Goal: Task Accomplishment & Management: Complete application form

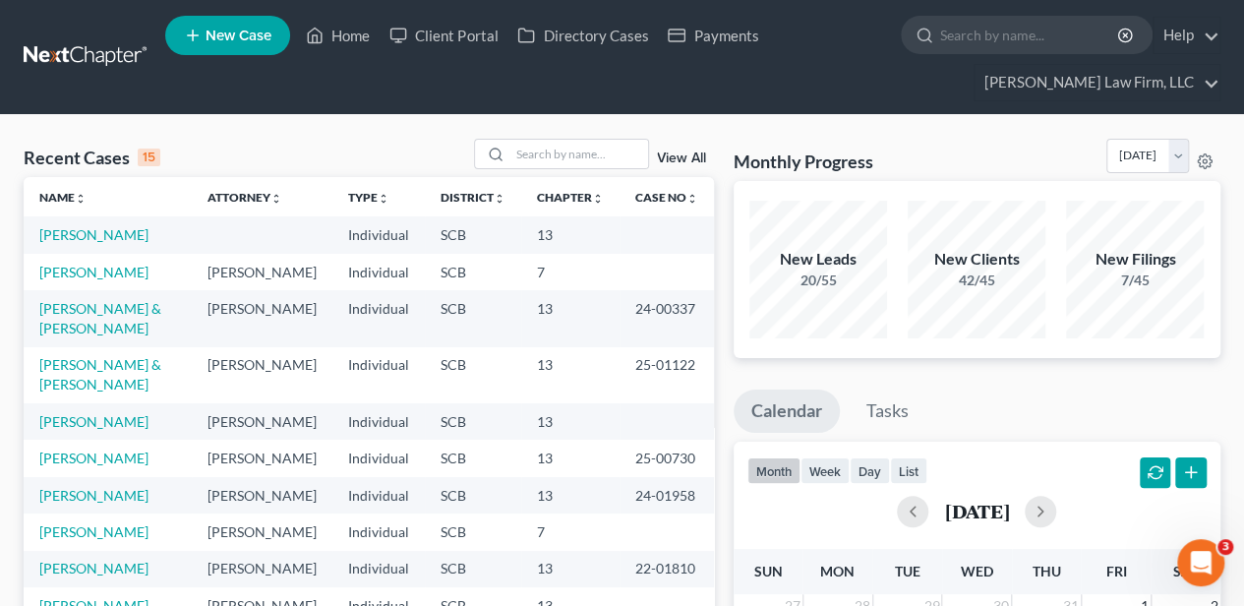
click at [248, 37] on span "New Case" at bounding box center [239, 36] width 66 height 15
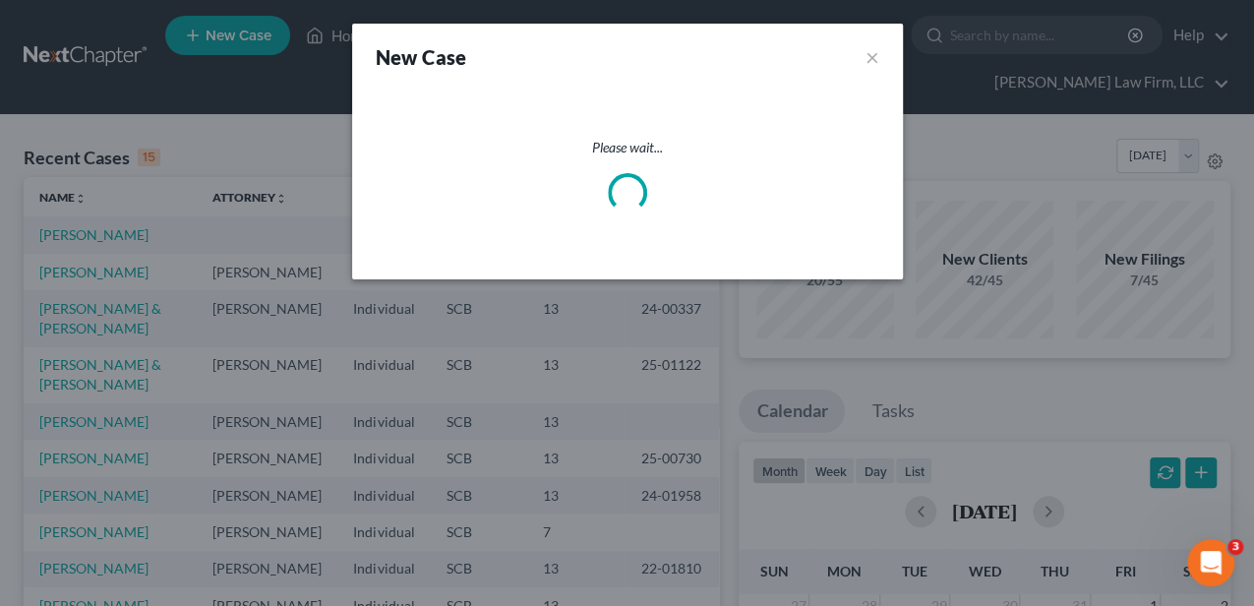
select select "72"
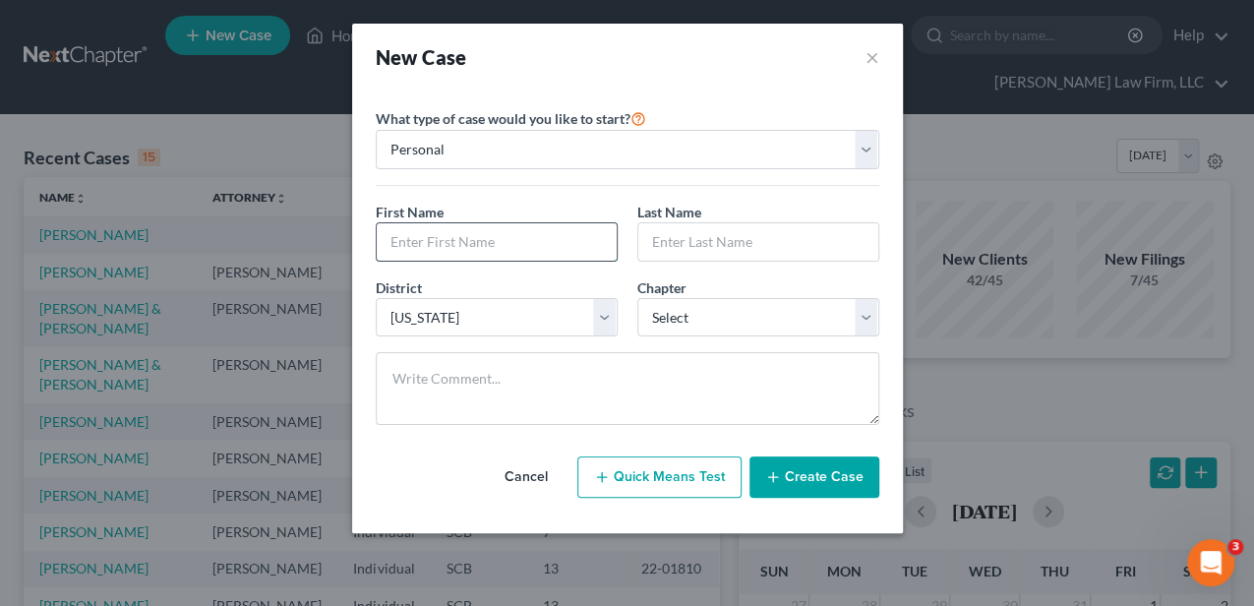
click at [489, 248] on input "text" at bounding box center [497, 241] width 240 height 37
type input "[PERSON_NAME]"
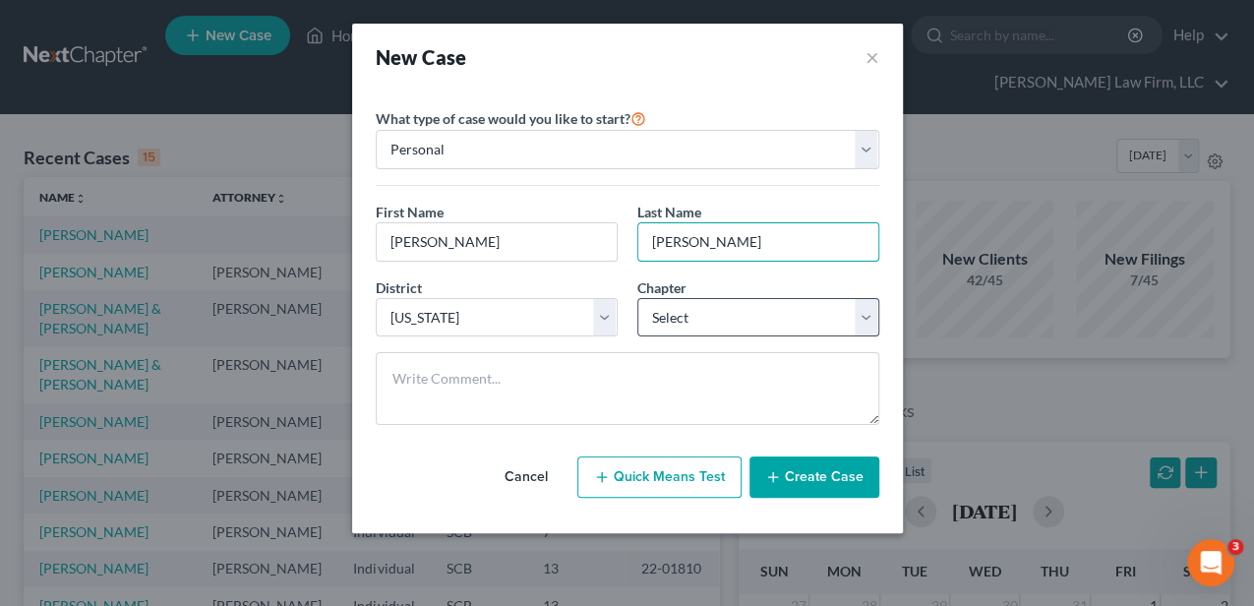
type input "[PERSON_NAME]"
drag, startPoint x: 694, startPoint y: 308, endPoint x: 686, endPoint y: 333, distance: 27.1
click at [694, 308] on select "Select 7 11 12 13" at bounding box center [758, 317] width 242 height 39
select select "3"
click at [637, 298] on select "Select 7 11 12 13" at bounding box center [758, 317] width 242 height 39
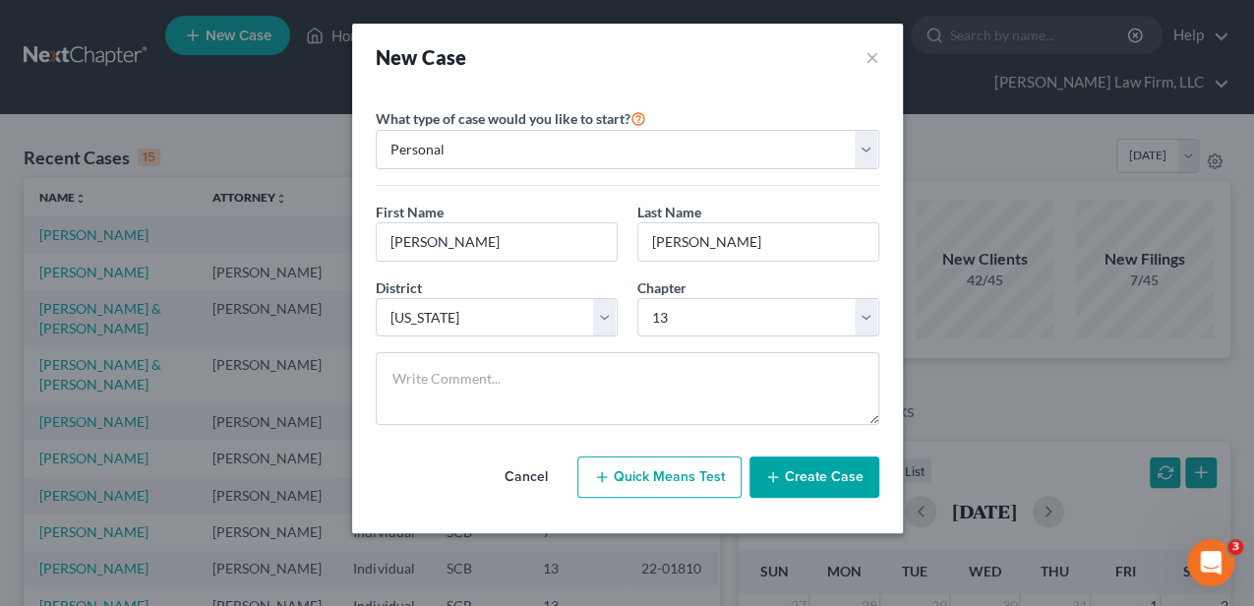
click at [818, 484] on button "Create Case" at bounding box center [814, 476] width 130 height 41
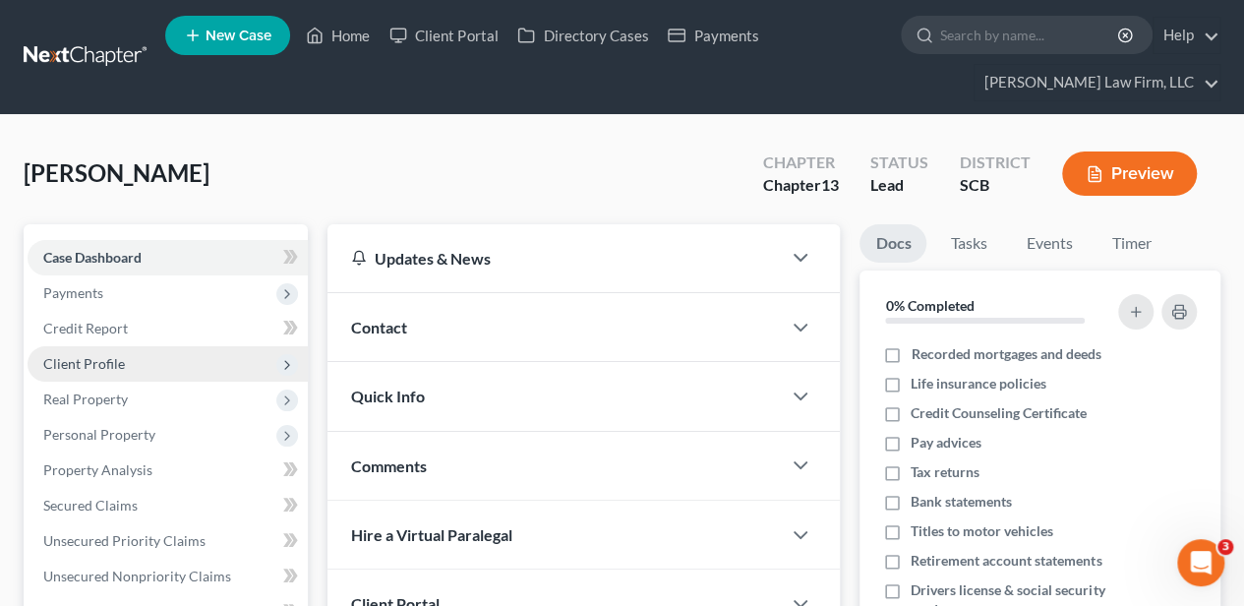
click at [99, 360] on span "Client Profile" at bounding box center [84, 363] width 82 height 17
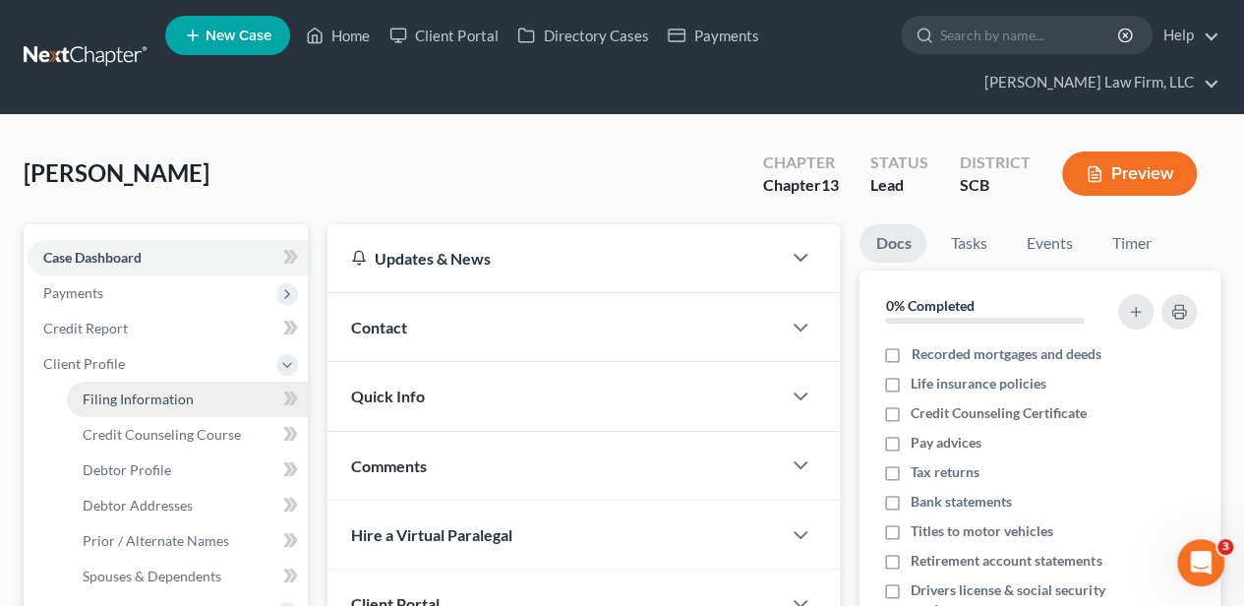
click at [99, 393] on span "Filing Information" at bounding box center [138, 398] width 111 height 17
select select "1"
select select "0"
select select "3"
select select "72"
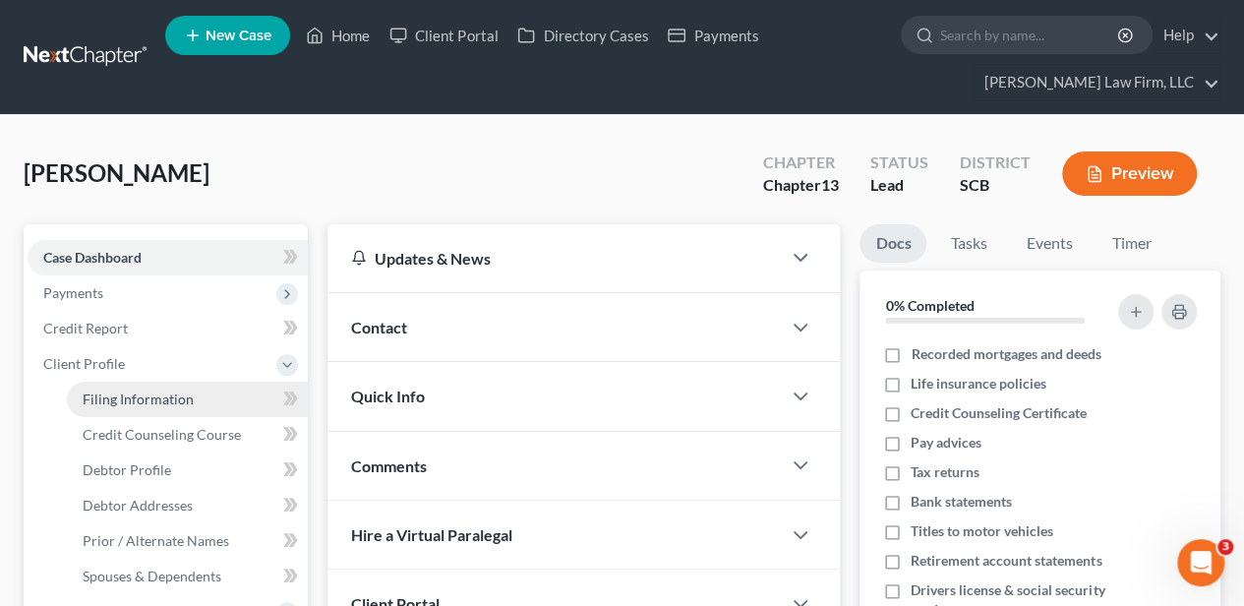
select select "42"
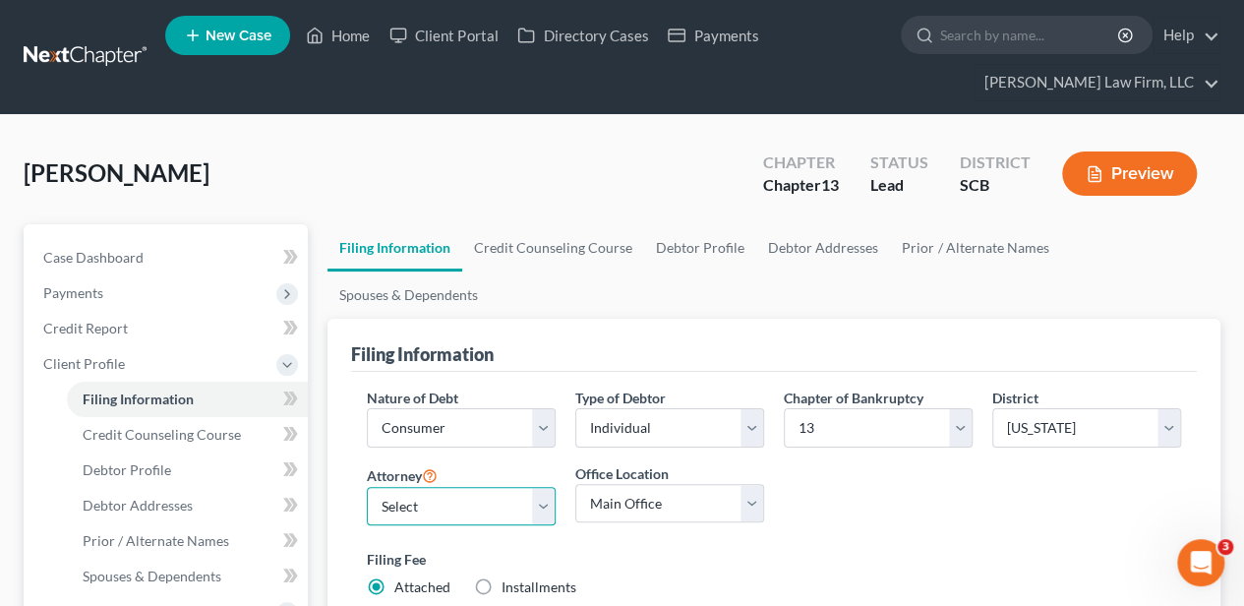
click at [502, 487] on select "Select [PERSON_NAME] - SCB [PERSON_NAME] - SCB" at bounding box center [461, 506] width 189 height 39
select select "1"
click at [367, 487] on select "Select [PERSON_NAME] - SCB [PERSON_NAME] - SCB" at bounding box center [461, 506] width 189 height 39
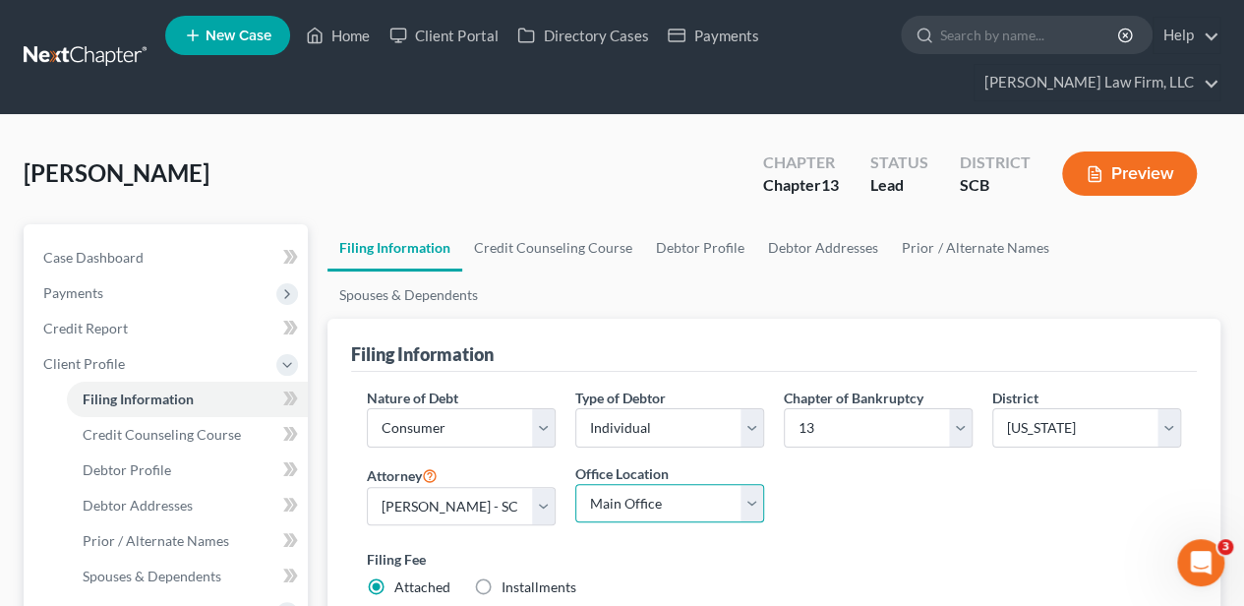
click at [628, 484] on select "Main Office [GEOGRAPHIC_DATA]" at bounding box center [669, 503] width 189 height 39
select select "0"
click at [575, 484] on select "Main Office [GEOGRAPHIC_DATA]" at bounding box center [669, 503] width 189 height 39
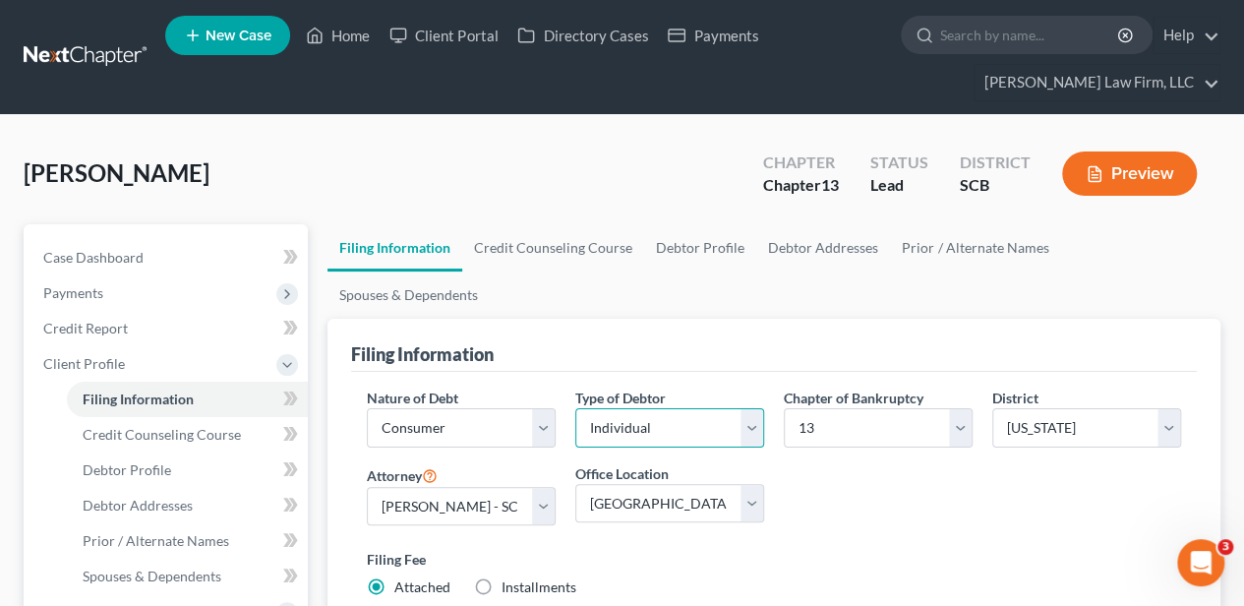
click at [646, 408] on select "Select Individual Joint" at bounding box center [669, 427] width 189 height 39
select select "1"
click at [575, 408] on select "Select Individual Joint" at bounding box center [669, 427] width 189 height 39
drag, startPoint x: 944, startPoint y: 252, endPoint x: 845, endPoint y: 258, distance: 99.5
click at [944, 252] on link "Joint Debtor Profile" at bounding box center [963, 247] width 146 height 47
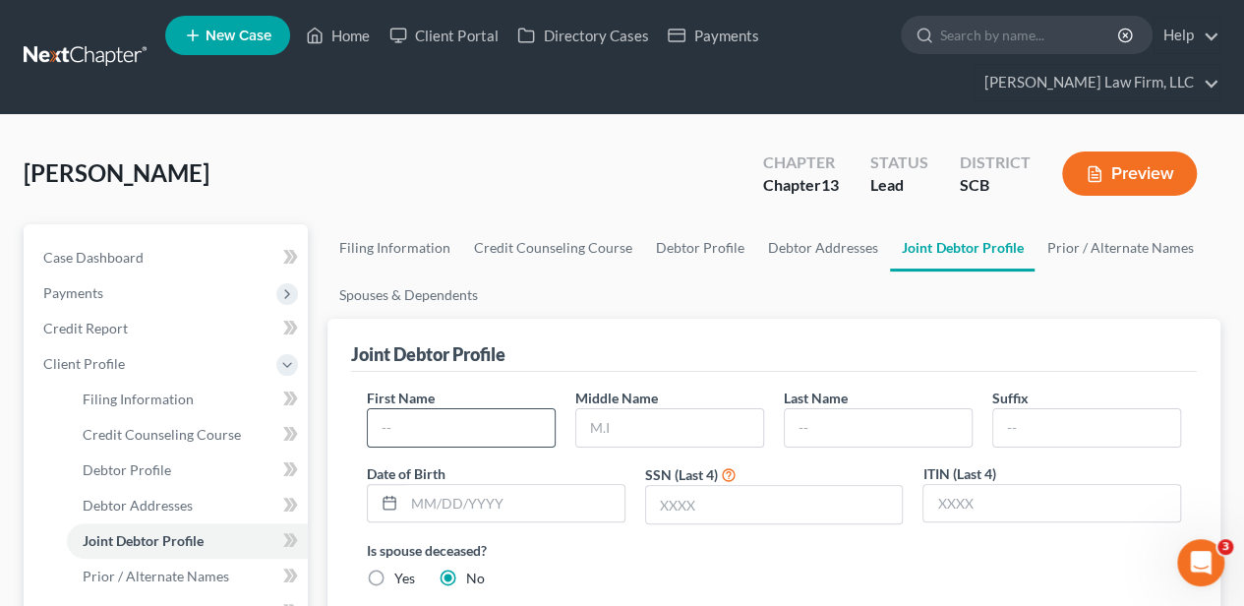
click at [490, 416] on input "text" at bounding box center [461, 427] width 187 height 37
type input "[PERSON_NAME]"
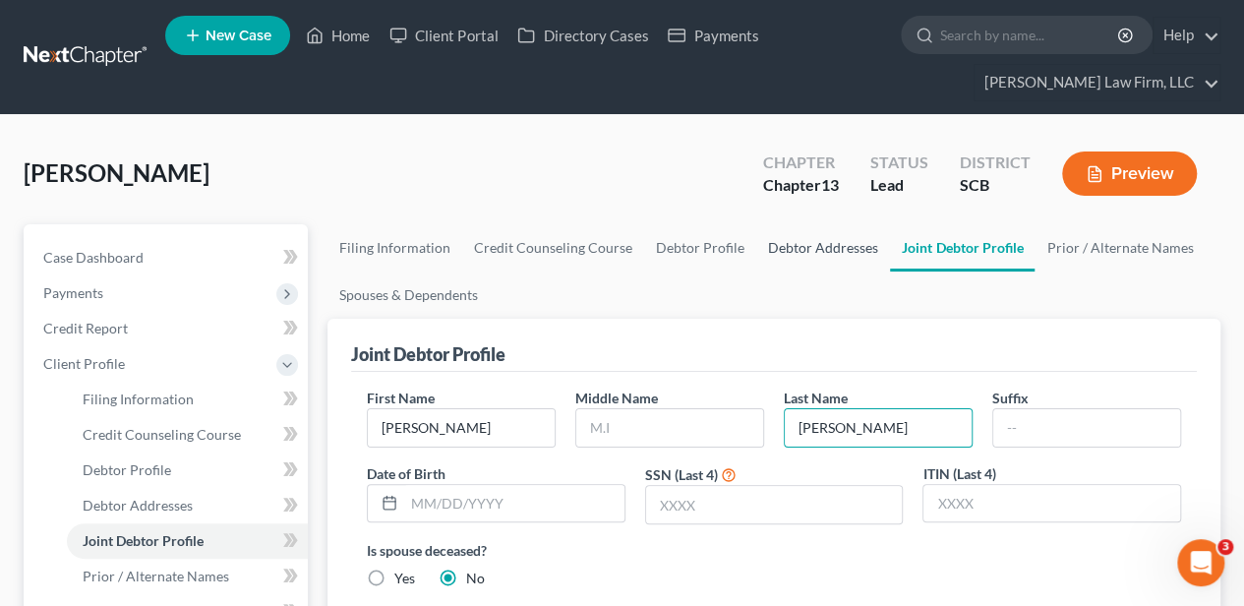
type input "[PERSON_NAME]"
click at [801, 248] on link "Debtor Addresses" at bounding box center [823, 247] width 134 height 47
select select "0"
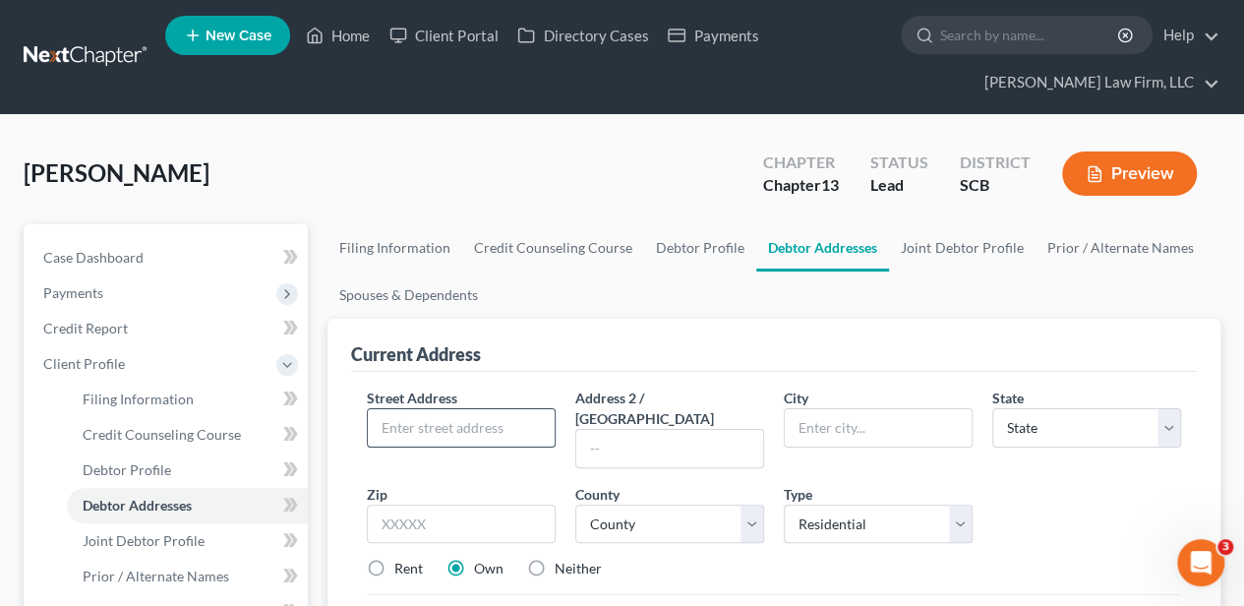
click at [509, 409] on input "text" at bounding box center [461, 427] width 187 height 37
type input "[STREET_ADDRESS]"
click at [471, 505] on input "text" at bounding box center [461, 524] width 189 height 39
type input "29579"
type input "[GEOGRAPHIC_DATA]"
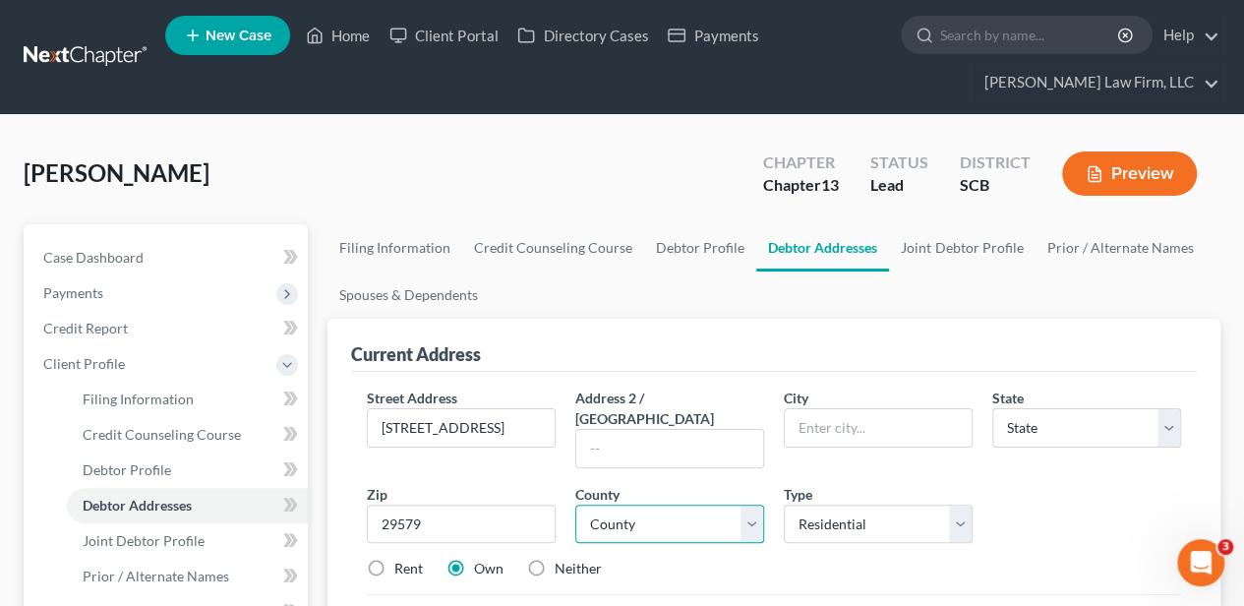
select select "42"
click at [627, 507] on select "County" at bounding box center [669, 524] width 189 height 39
select select "25"
click at [575, 505] on select "County [GEOGRAPHIC_DATA] [GEOGRAPHIC_DATA] [GEOGRAPHIC_DATA] [GEOGRAPHIC_DATA] …" at bounding box center [669, 524] width 189 height 39
click at [646, 555] on div "Street Address * [STREET_ADDRESS] * [GEOGRAPHIC_DATA] * State [US_STATE] AK AR …" at bounding box center [774, 492] width 834 height 208
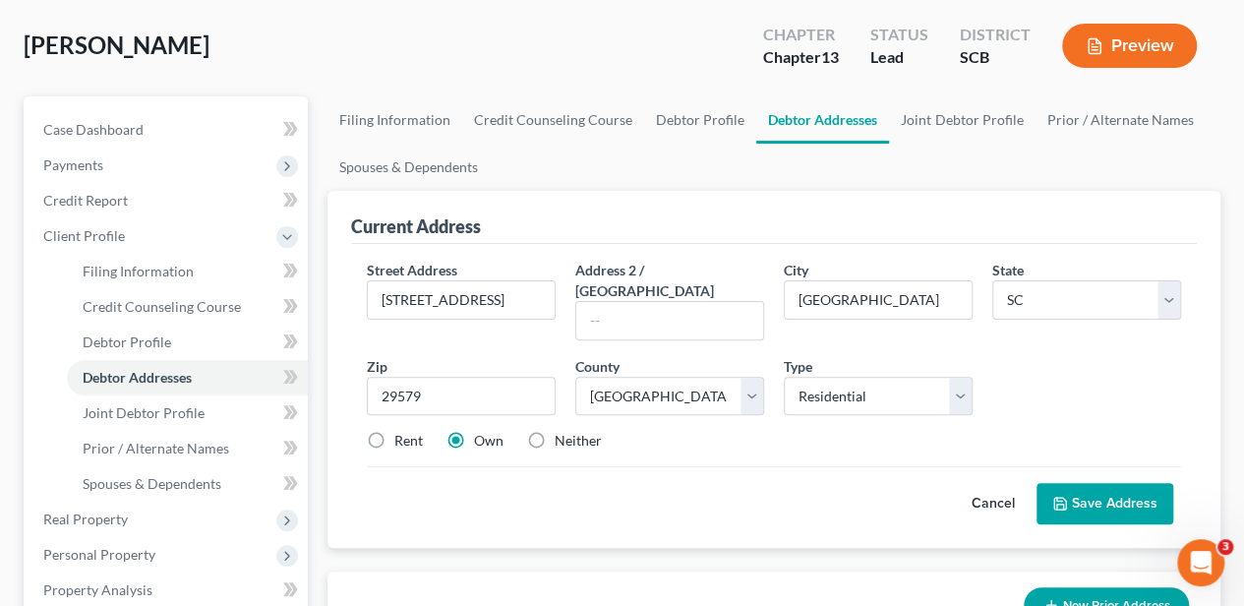
scroll to position [131, 0]
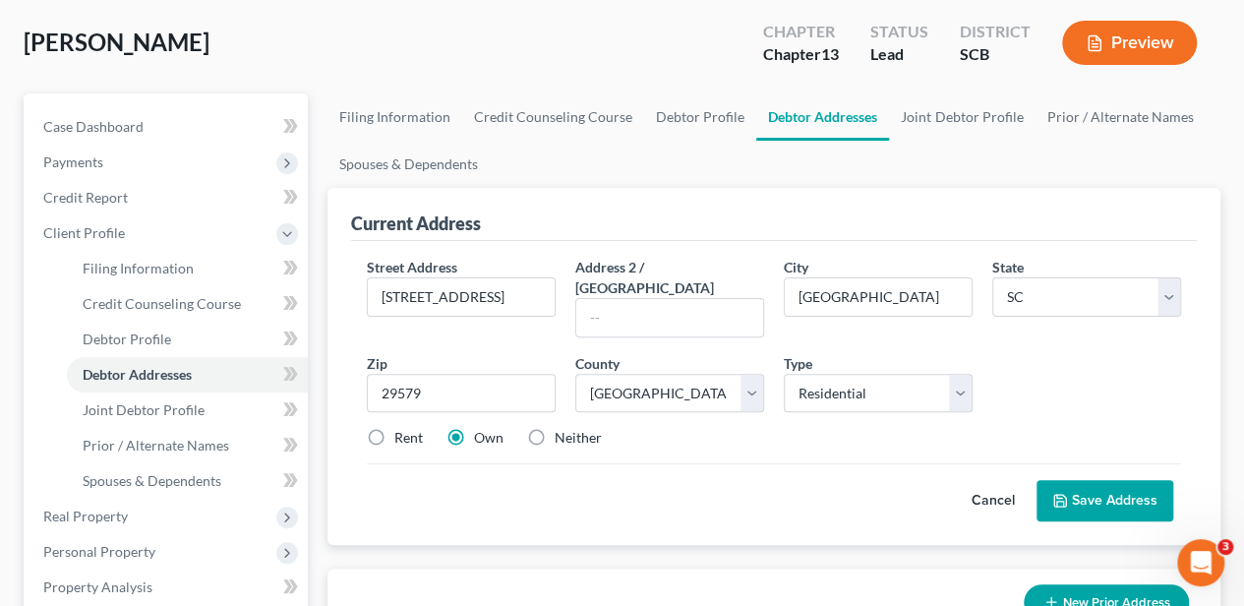
click at [417, 428] on label "Rent" at bounding box center [408, 438] width 29 height 20
click at [415, 428] on input "Rent" at bounding box center [408, 434] width 13 height 13
radio input "true"
click at [1109, 480] on button "Save Address" at bounding box center [1105, 500] width 137 height 41
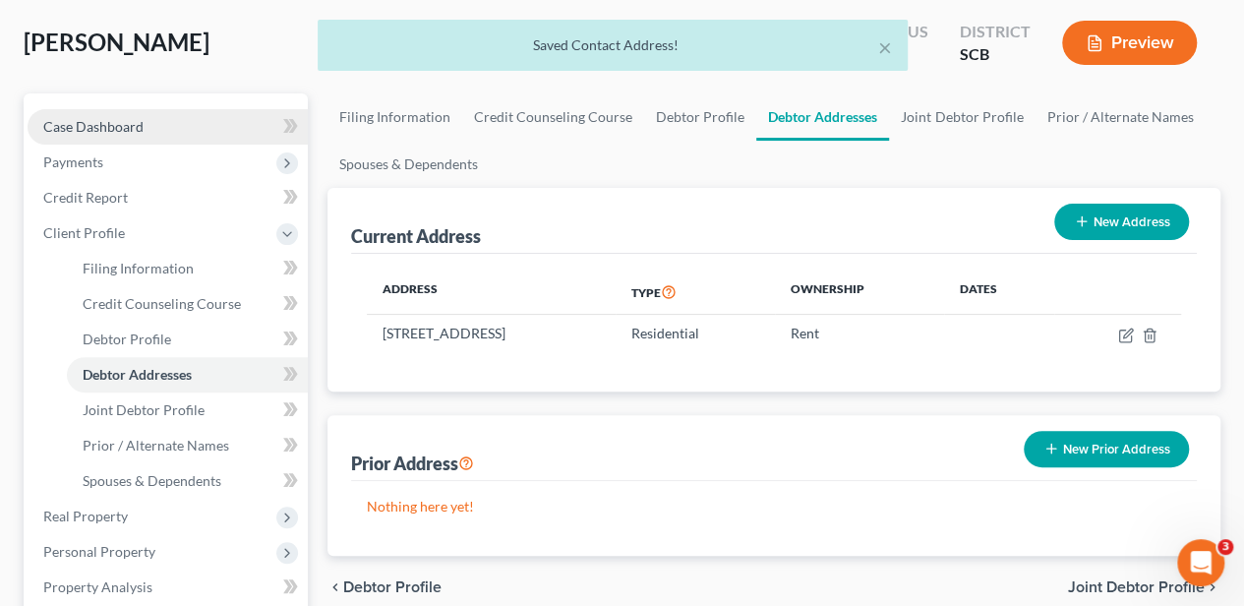
click at [142, 129] on span "Case Dashboard" at bounding box center [93, 126] width 100 height 17
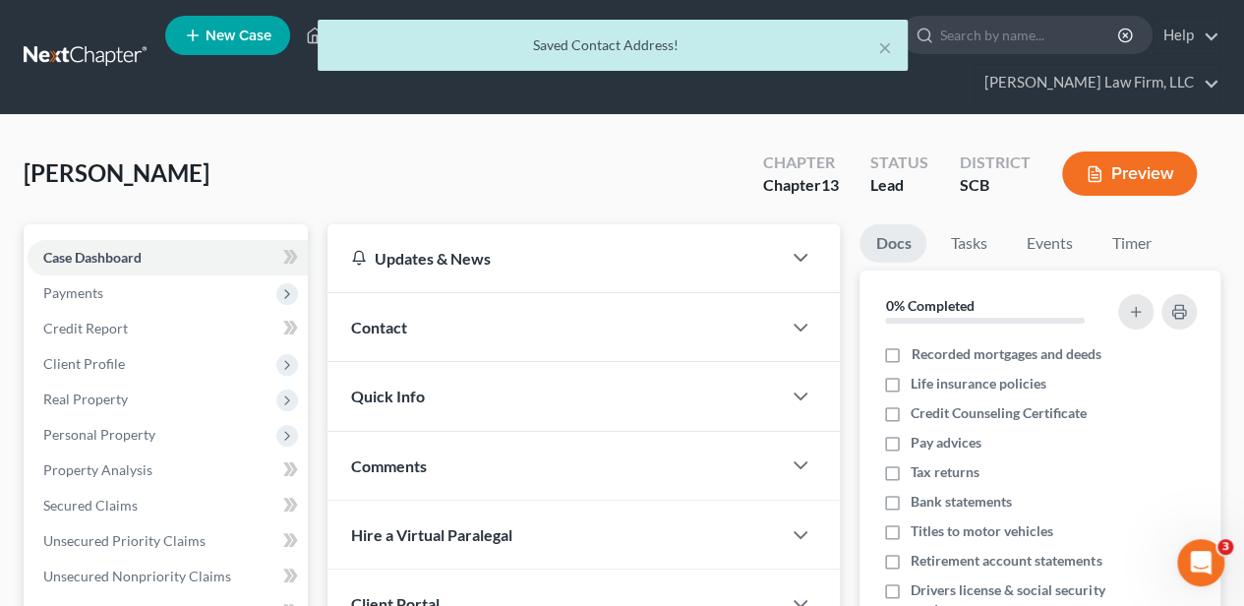
click at [460, 319] on div "Contact" at bounding box center [554, 327] width 453 height 68
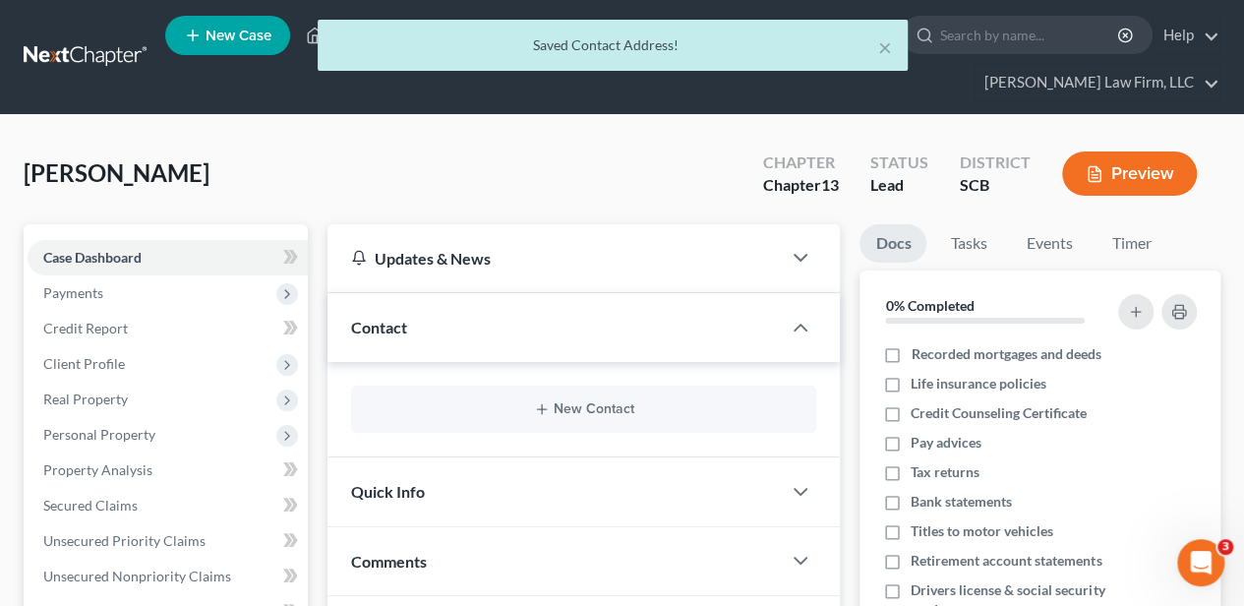
click at [541, 395] on div "New Contact" at bounding box center [583, 409] width 465 height 47
click at [564, 407] on button "New Contact" at bounding box center [584, 409] width 434 height 16
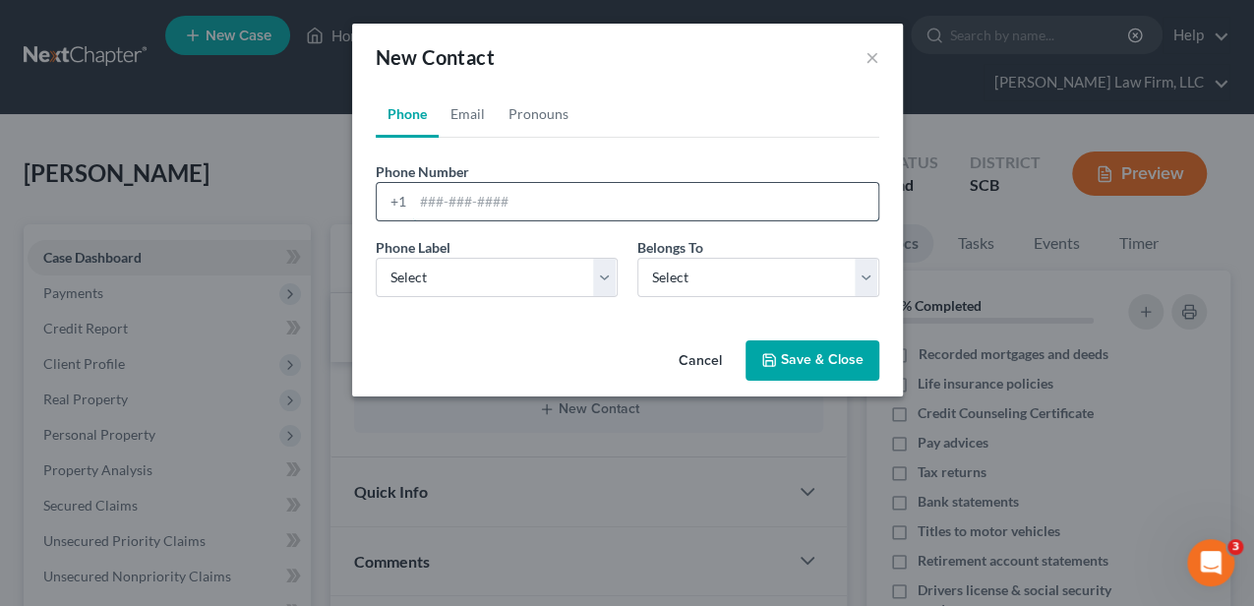
click at [530, 197] on input "tel" at bounding box center [645, 201] width 465 height 37
type input "[PHONE_NUMBER]"
drag, startPoint x: 529, startPoint y: 271, endPoint x: 517, endPoint y: 297, distance: 28.2
click at [529, 271] on select "Select Mobile Home Work Other" at bounding box center [497, 277] width 242 height 39
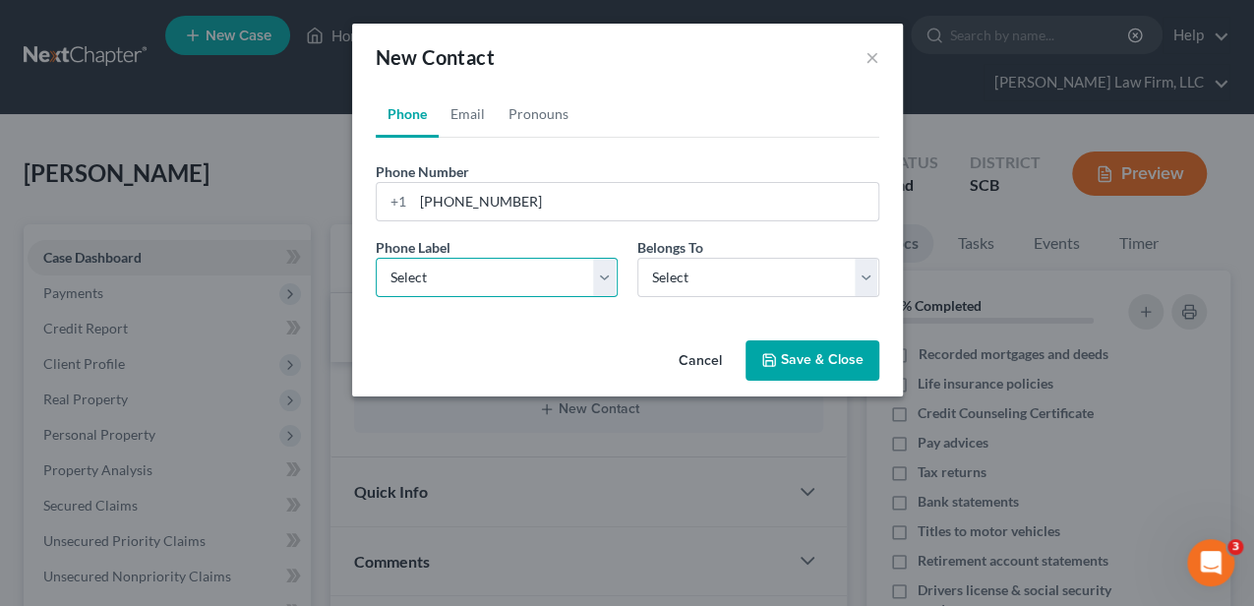
select select "0"
click at [376, 258] on select "Select Mobile Home Work Other" at bounding box center [497, 277] width 242 height 39
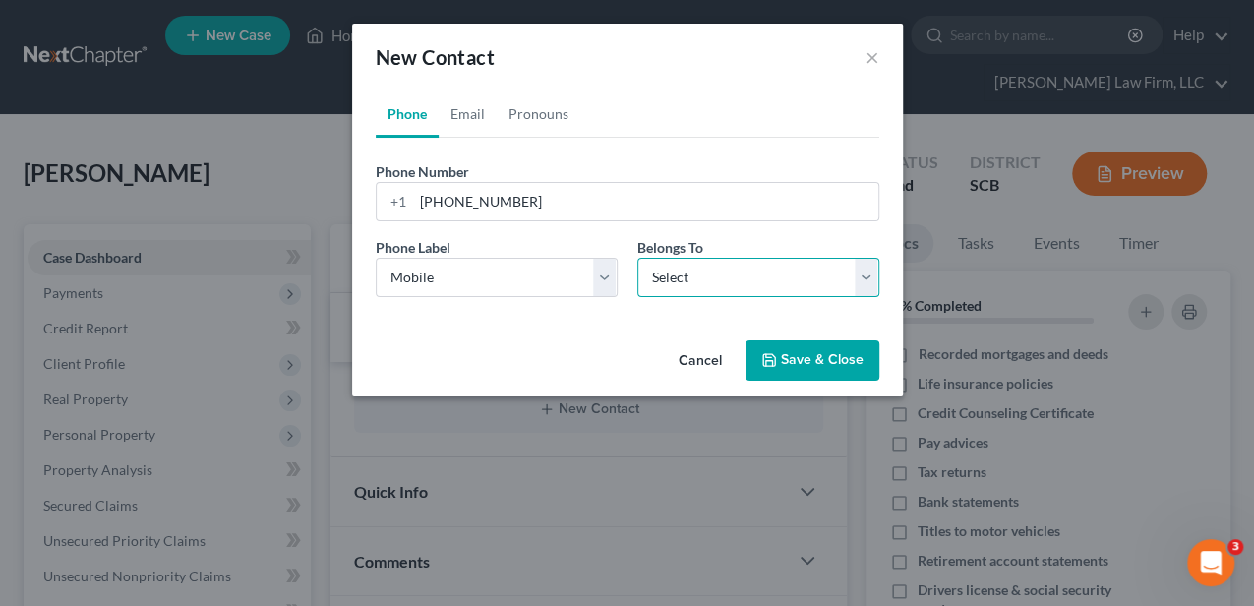
drag, startPoint x: 671, startPoint y: 268, endPoint x: 674, endPoint y: 297, distance: 29.7
click at [671, 268] on select "Select Client Spouse Other" at bounding box center [758, 277] width 242 height 39
select select "0"
click at [637, 258] on select "Select Client Spouse Other" at bounding box center [758, 277] width 242 height 39
select select "0"
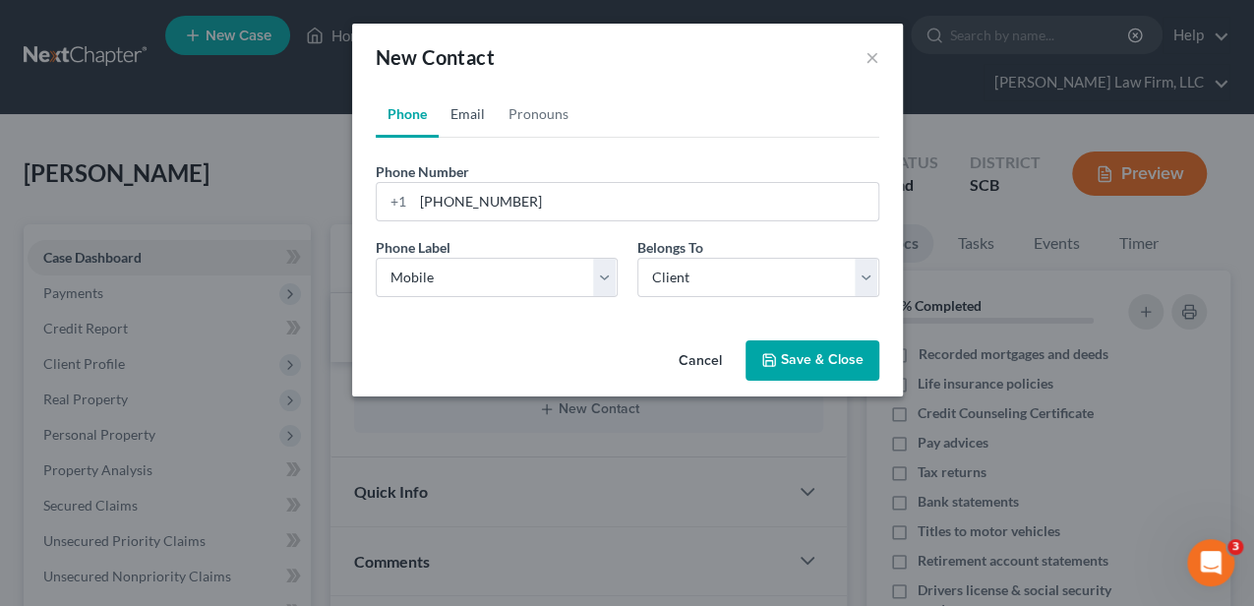
click at [472, 131] on link "Email" at bounding box center [468, 113] width 58 height 47
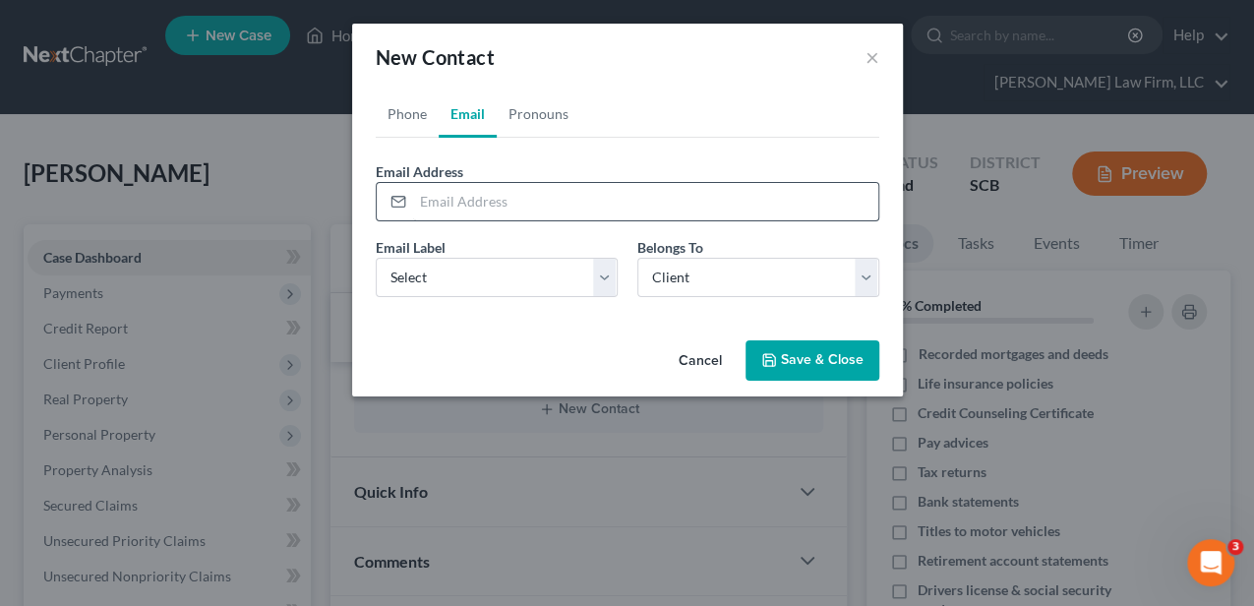
click at [474, 222] on form "Email Address Email Label Select Home Work Other Belongs To * Select Client Spo…" at bounding box center [628, 236] width 504 height 151
click at [470, 210] on input "email" at bounding box center [645, 201] width 465 height 37
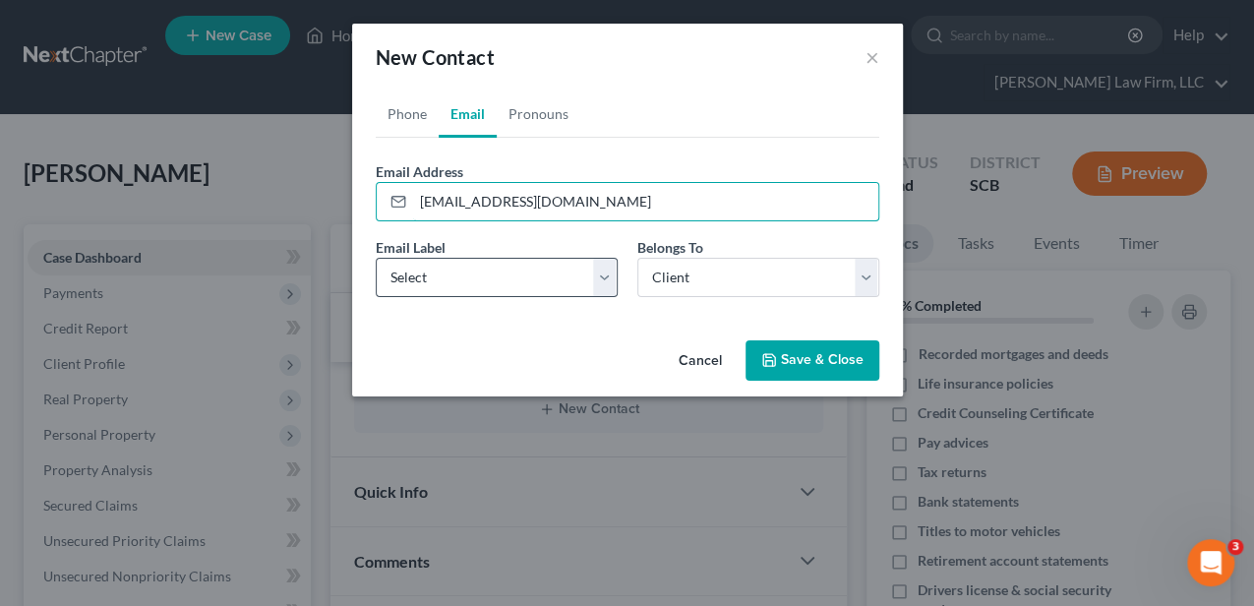
type input "[EMAIL_ADDRESS][DOMAIN_NAME]"
click at [468, 272] on select "Select Home Work Other" at bounding box center [497, 277] width 242 height 39
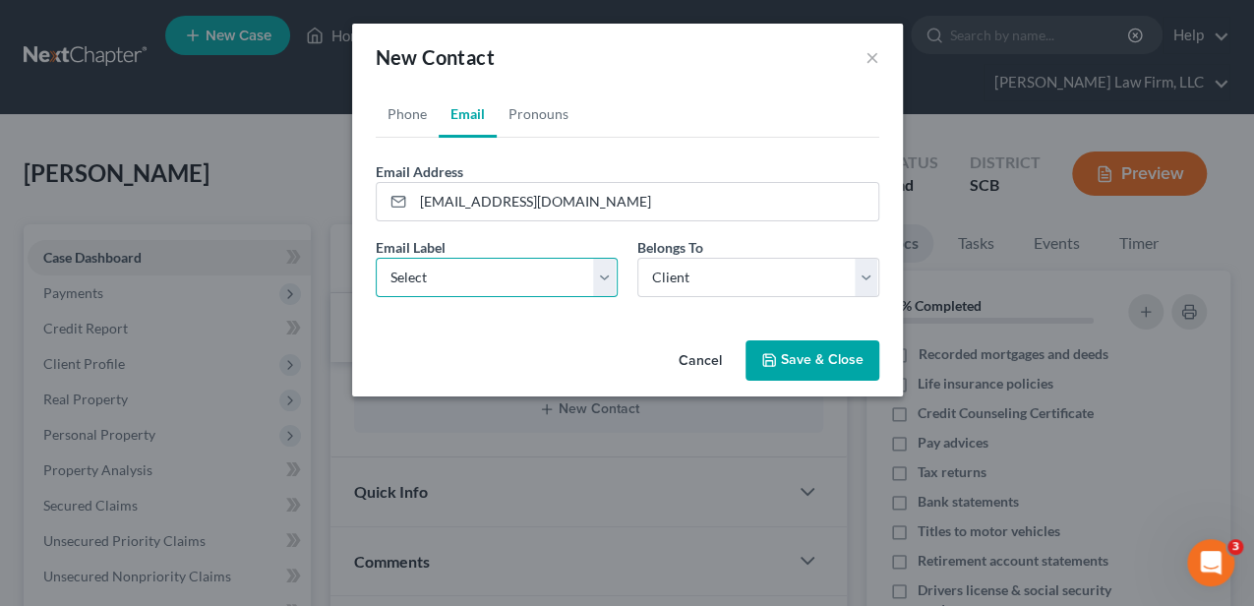
select select "0"
click at [376, 258] on select "Select Home Work Other" at bounding box center [497, 277] width 242 height 39
click at [799, 369] on button "Save & Close" at bounding box center [813, 360] width 134 height 41
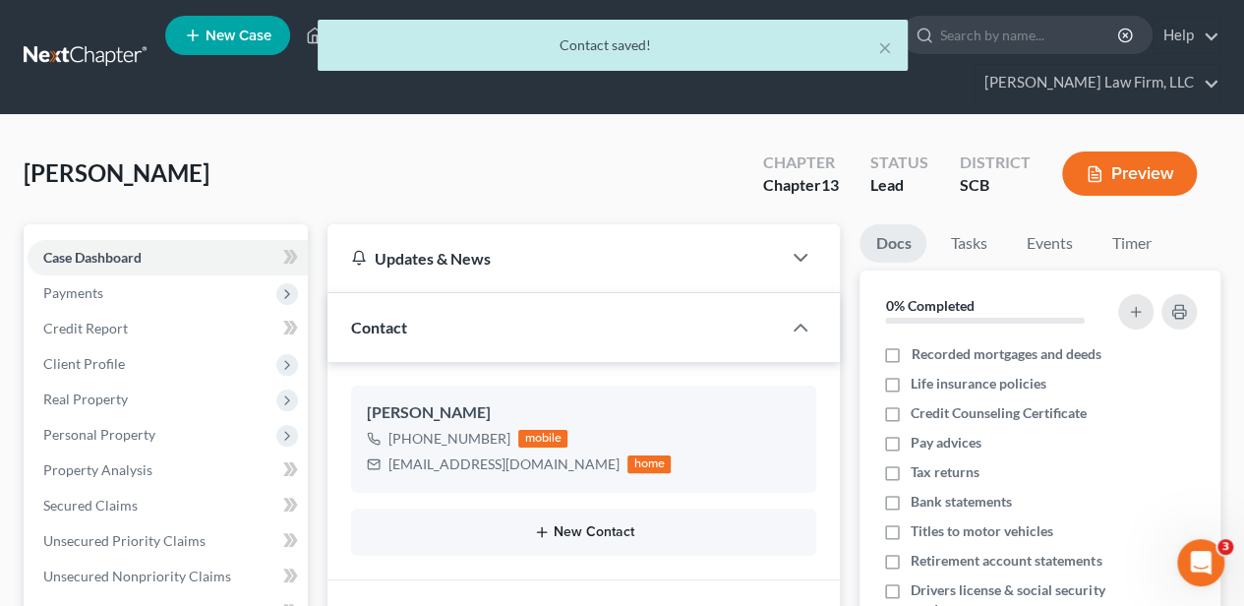
click at [618, 534] on button "New Contact" at bounding box center [584, 532] width 434 height 16
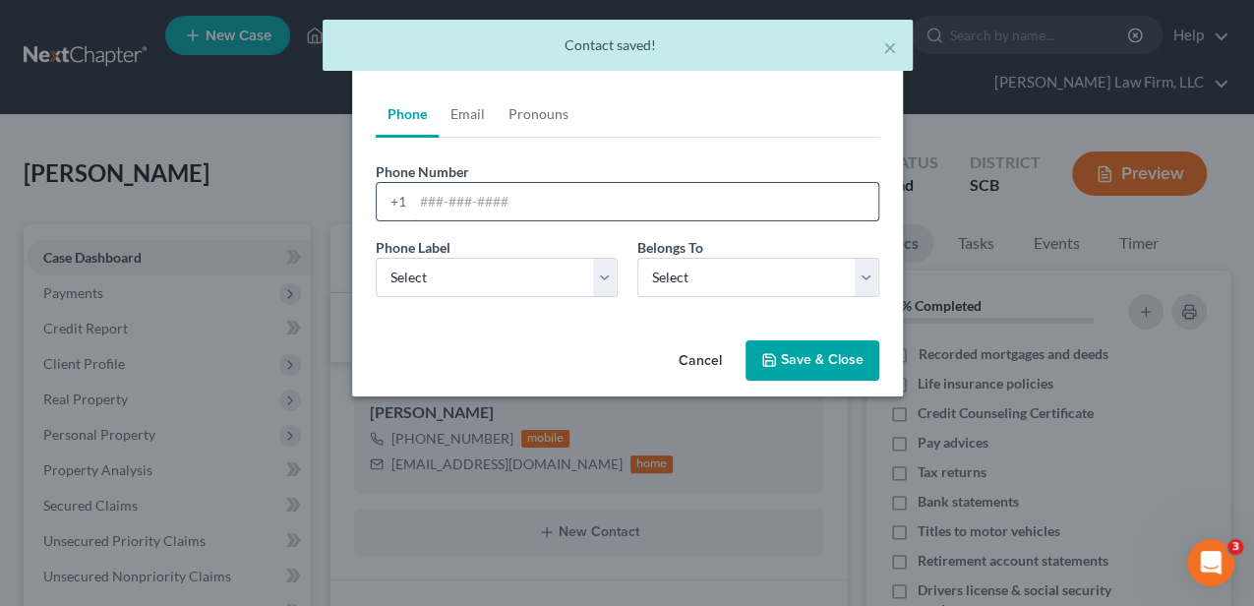
click at [481, 209] on input "tel" at bounding box center [645, 201] width 465 height 37
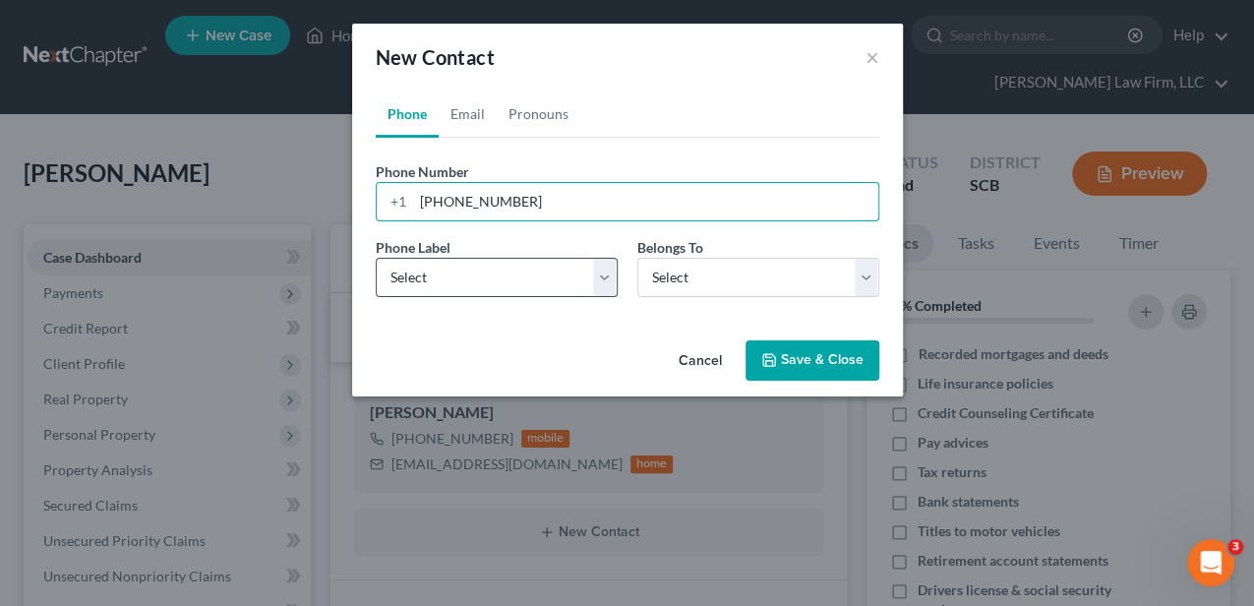
type input "[PHONE_NUMBER]"
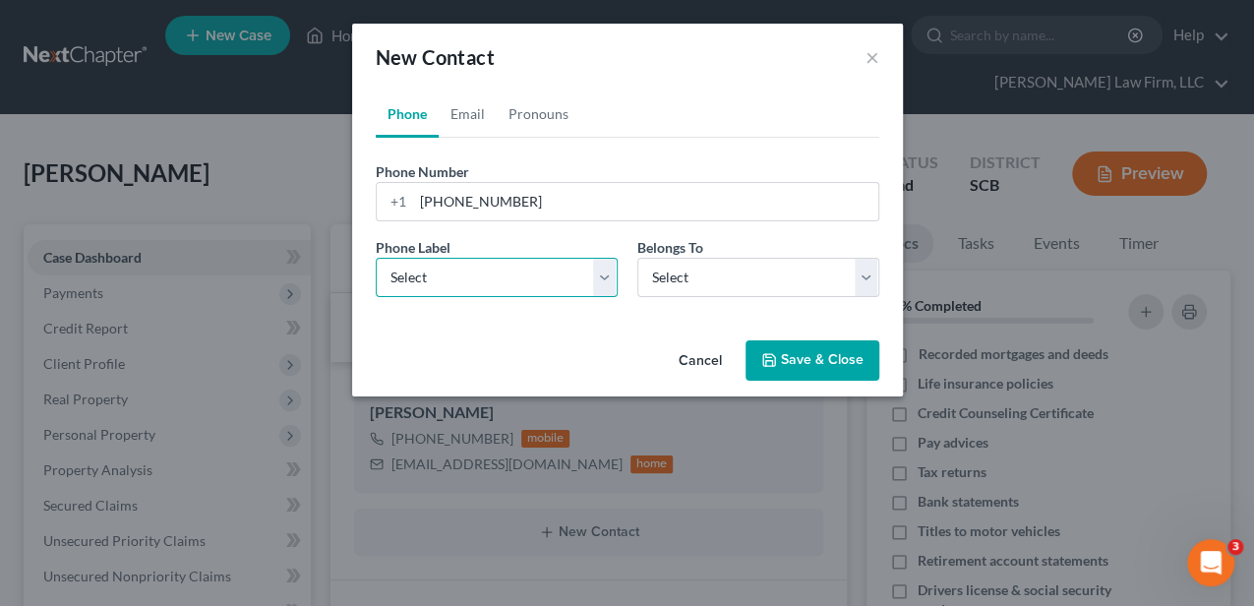
click at [482, 277] on select "Select Mobile Home Work Other" at bounding box center [497, 277] width 242 height 39
select select "0"
click at [376, 258] on select "Select Mobile Home Work Other" at bounding box center [497, 277] width 242 height 39
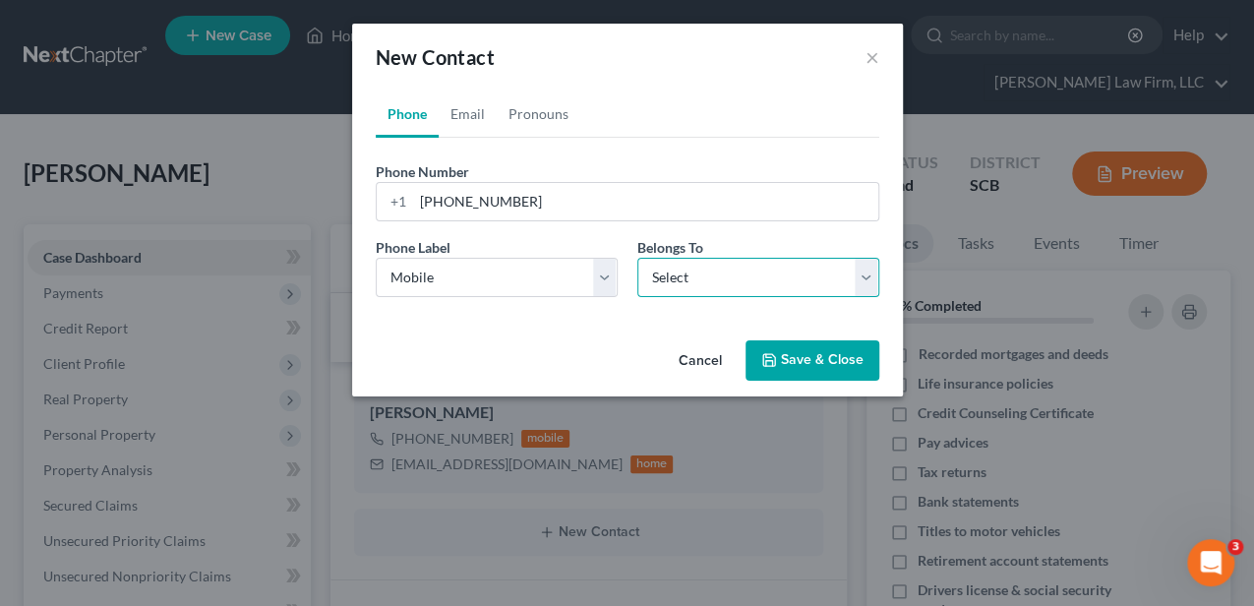
click at [661, 289] on select "Select Client Spouse Other" at bounding box center [758, 277] width 242 height 39
select select "1"
click at [637, 258] on select "Select Client Spouse Other" at bounding box center [758, 277] width 242 height 39
select select "1"
drag, startPoint x: 460, startPoint y: 123, endPoint x: 480, endPoint y: 173, distance: 53.9
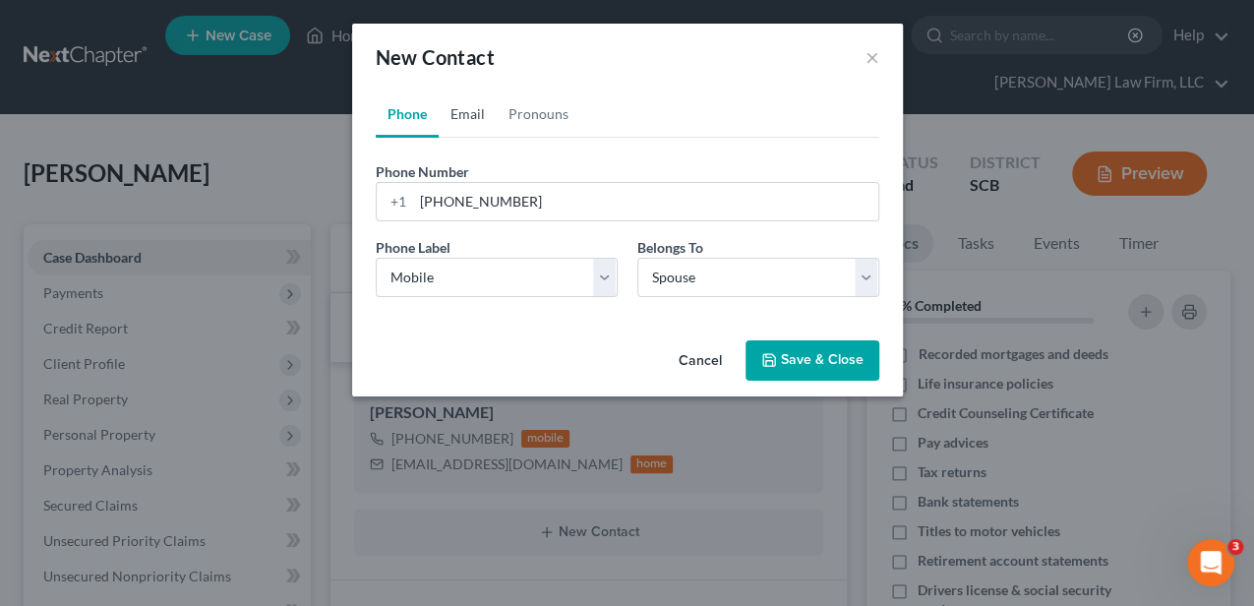
click at [460, 123] on link "Email" at bounding box center [468, 113] width 58 height 47
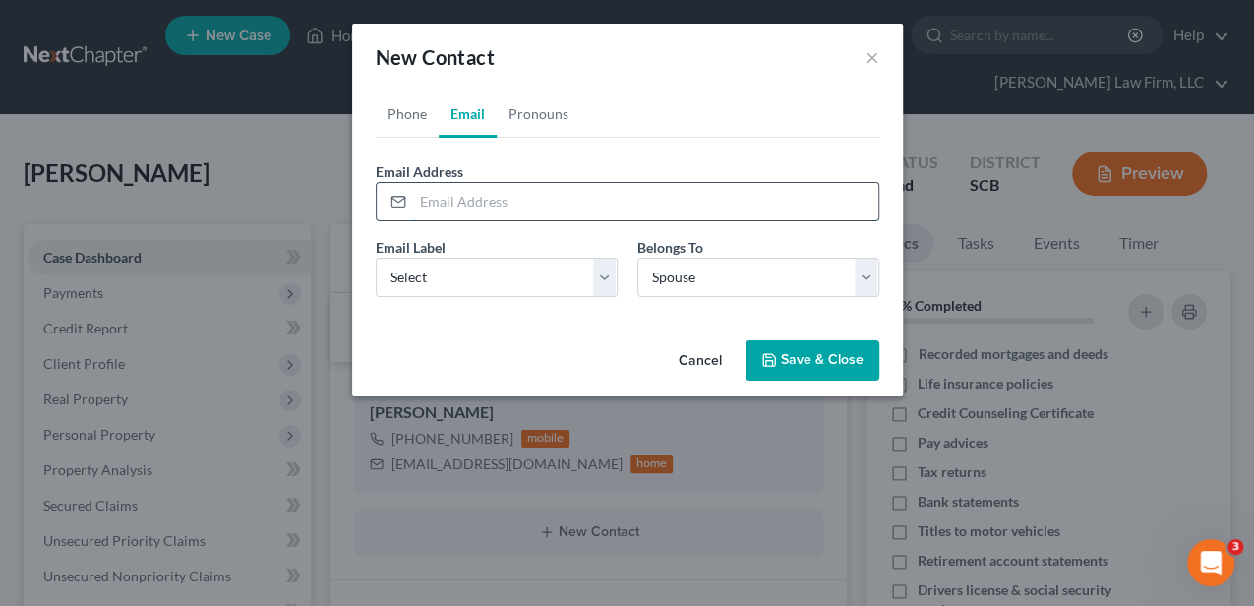
click at [487, 189] on input "email" at bounding box center [645, 201] width 465 height 37
type input "[EMAIL_ADDRESS][DOMAIN_NAME]"
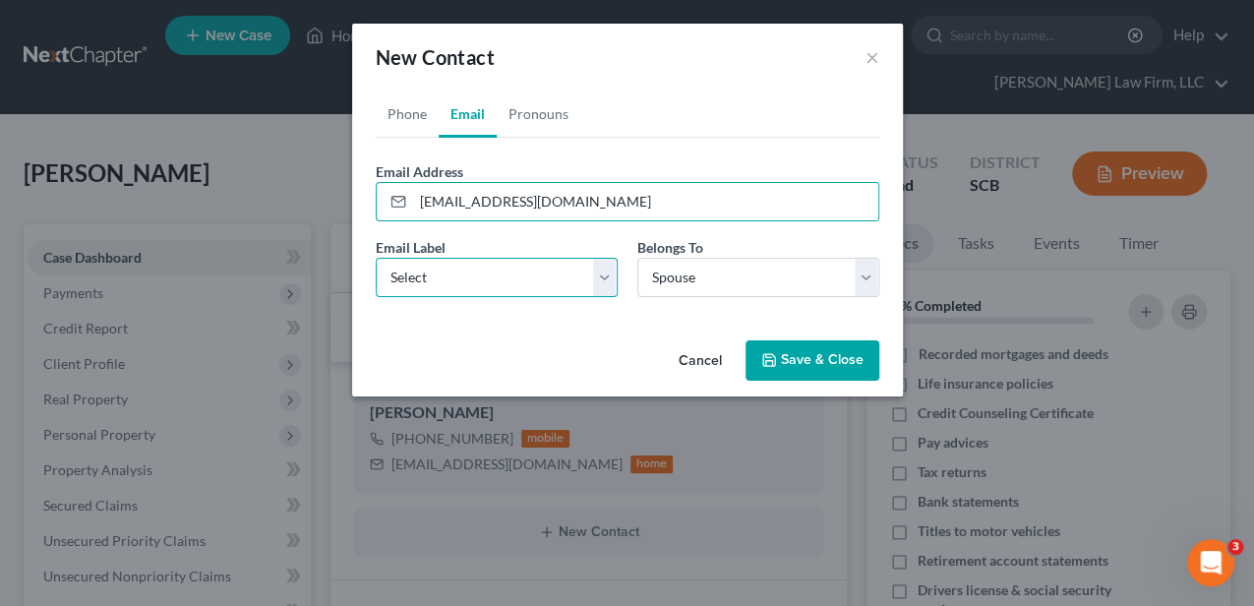
click at [463, 279] on select "Select Home Work Other" at bounding box center [497, 277] width 242 height 39
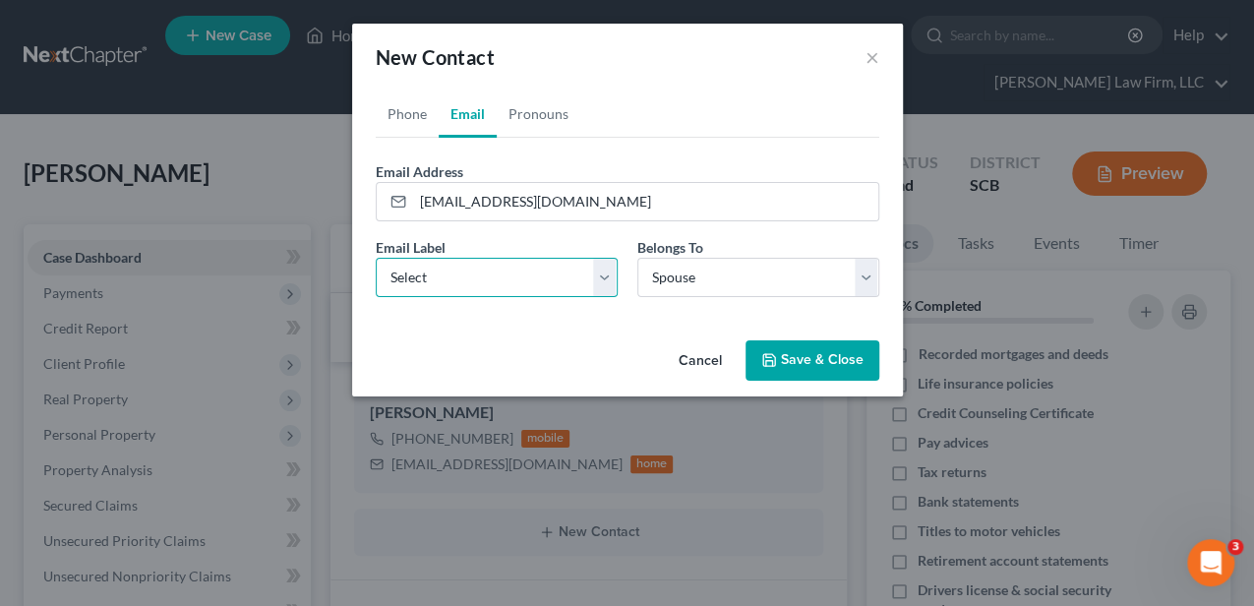
select select "0"
click at [376, 258] on select "Select Home Work Other" at bounding box center [497, 277] width 242 height 39
click at [784, 356] on button "Save & Close" at bounding box center [813, 360] width 134 height 41
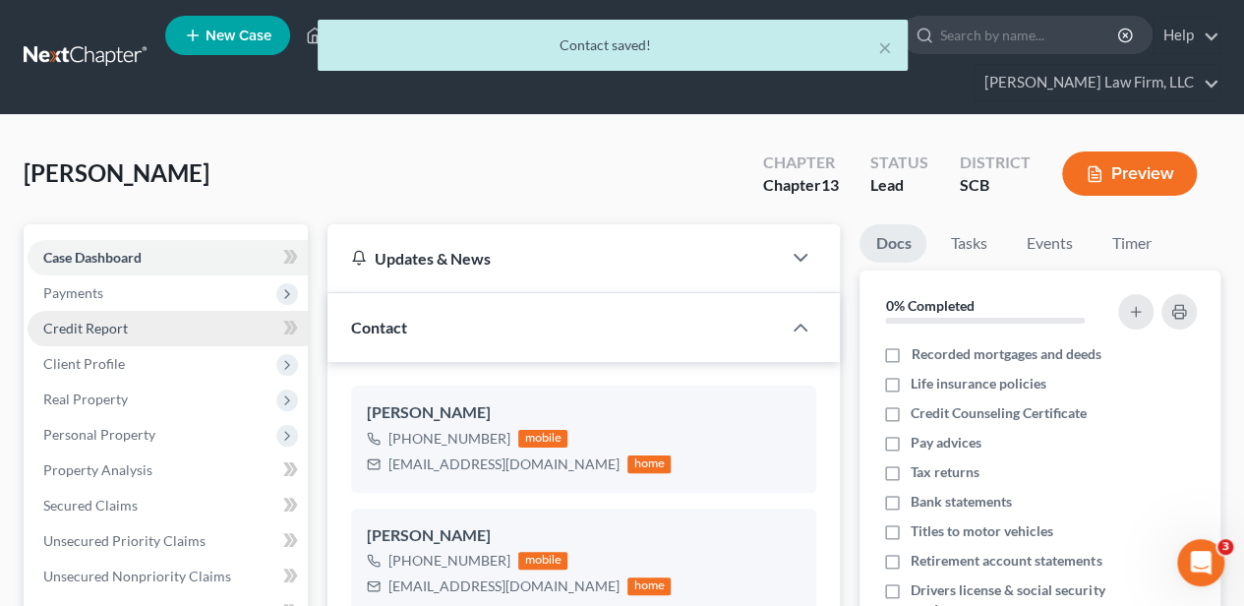
drag, startPoint x: 110, startPoint y: 298, endPoint x: 117, endPoint y: 320, distance: 22.7
click at [110, 298] on span "Payments" at bounding box center [168, 292] width 280 height 35
click at [124, 331] on span "Invoices" at bounding box center [108, 328] width 50 height 17
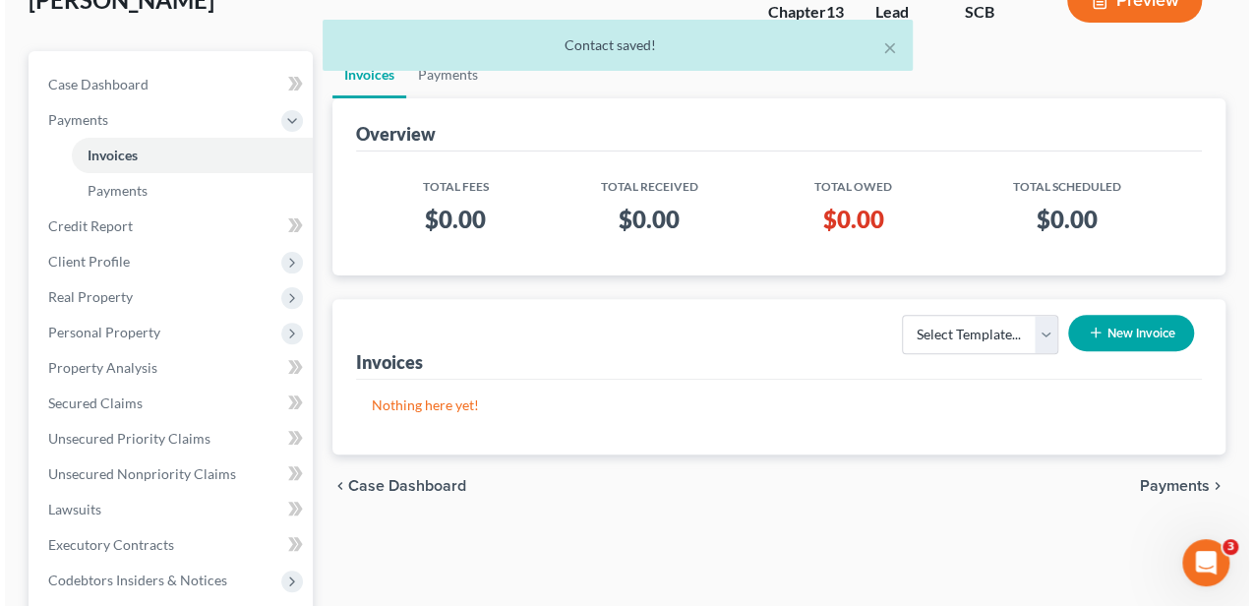
scroll to position [197, 0]
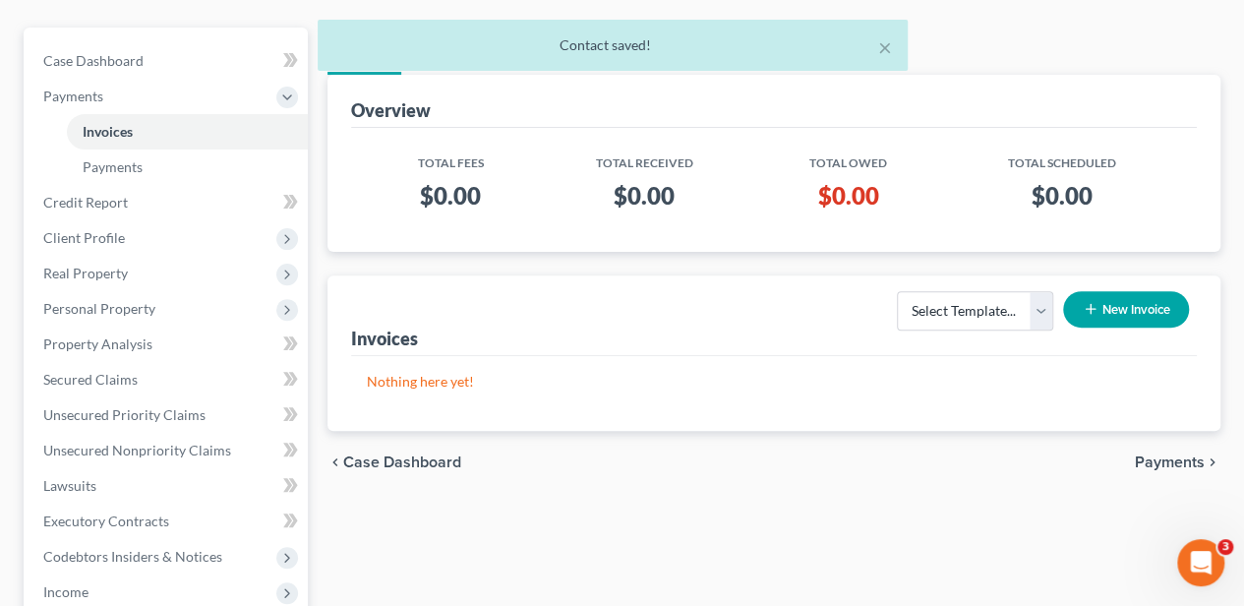
click at [1133, 294] on button "New Invoice" at bounding box center [1126, 309] width 126 height 36
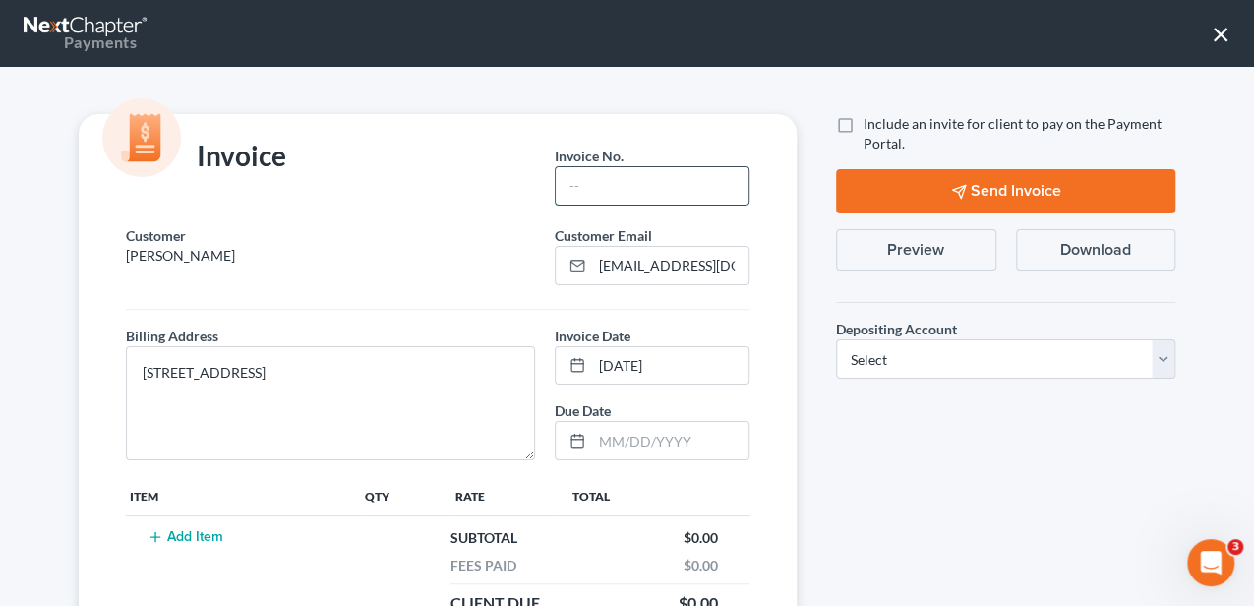
click at [701, 193] on input "text" at bounding box center [652, 185] width 193 height 37
type input "25-048 MB"
click at [641, 271] on input "[EMAIL_ADDRESS][DOMAIN_NAME]" at bounding box center [670, 265] width 156 height 37
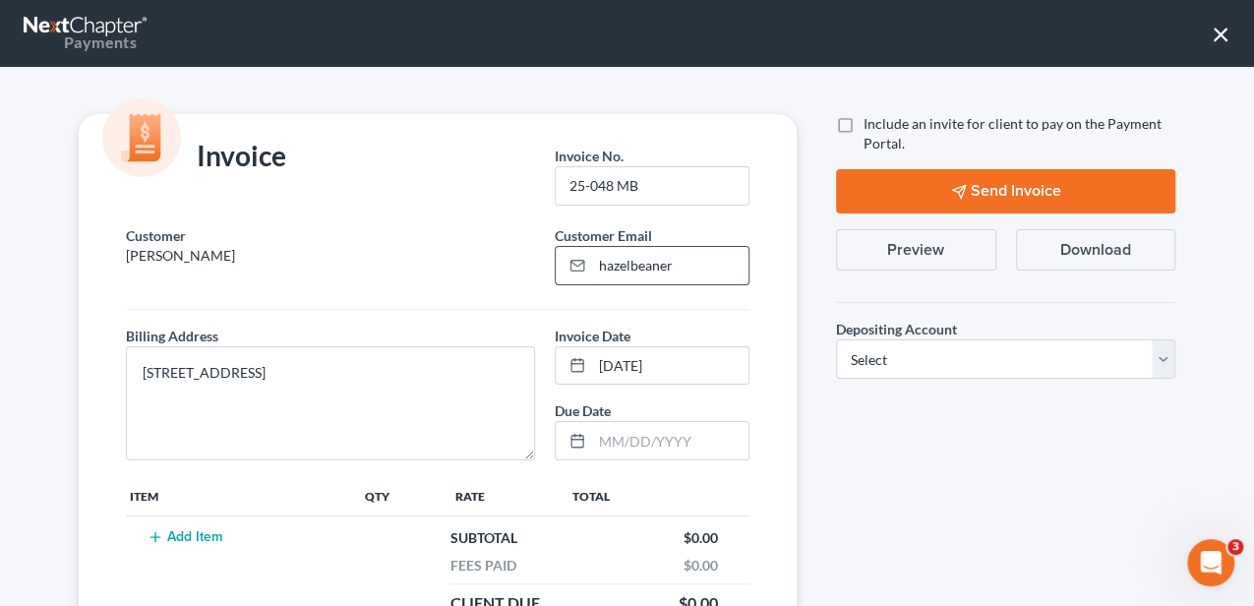
type input "[EMAIL_ADDRESS][DOMAIN_NAME]"
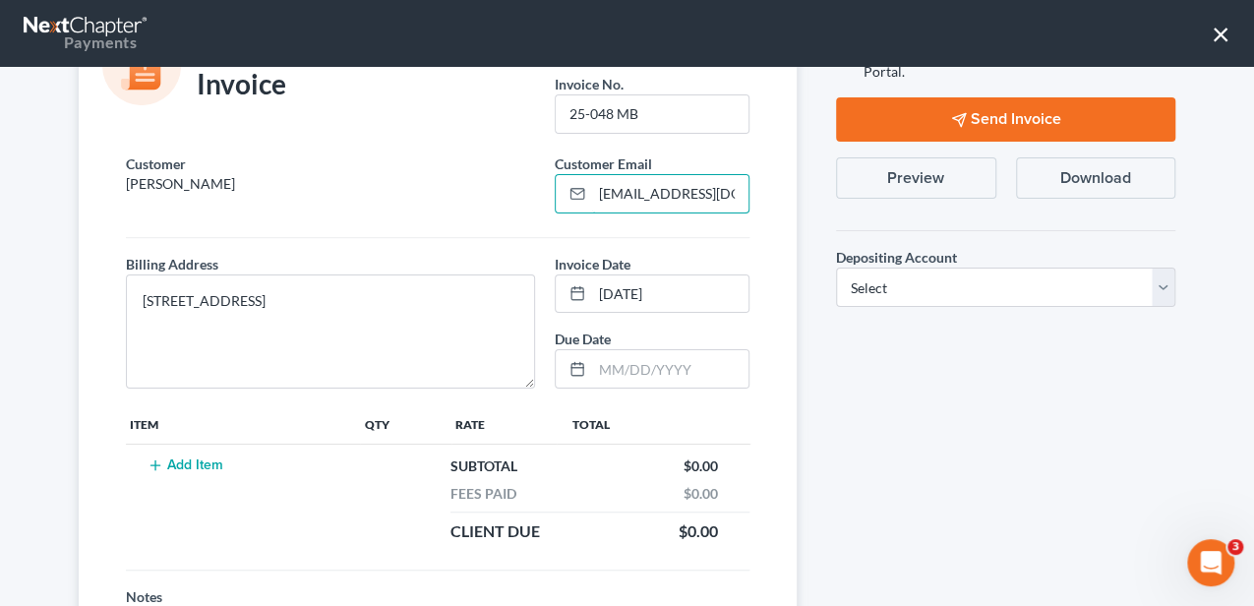
scroll to position [131, 0]
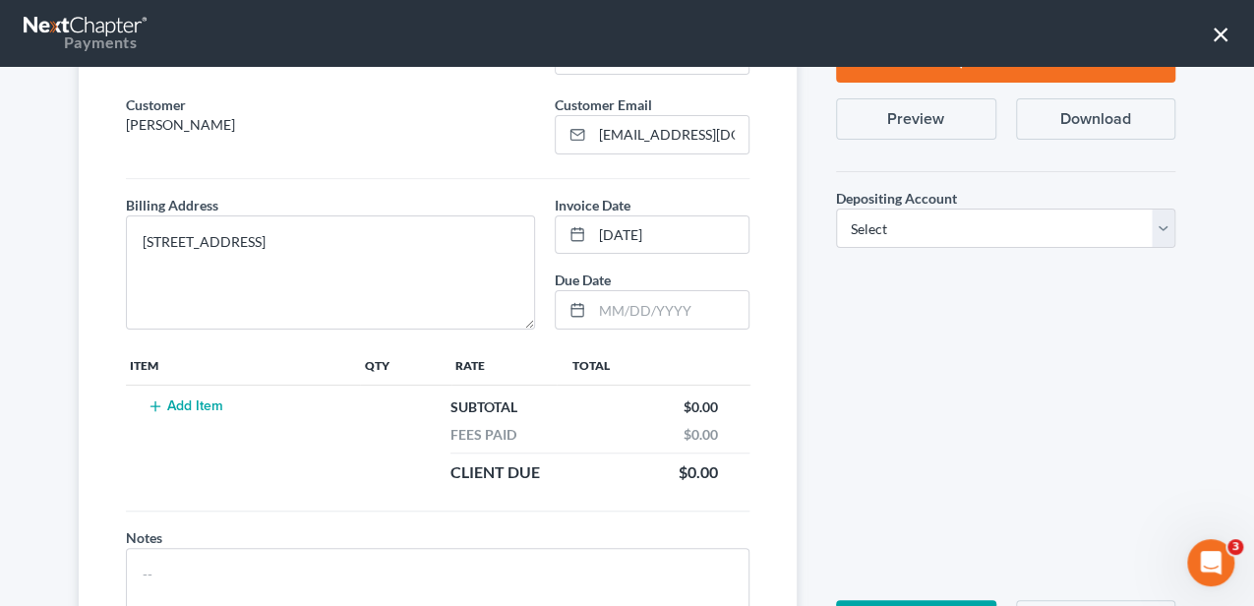
click at [197, 404] on button "Add Item" at bounding box center [185, 406] width 87 height 16
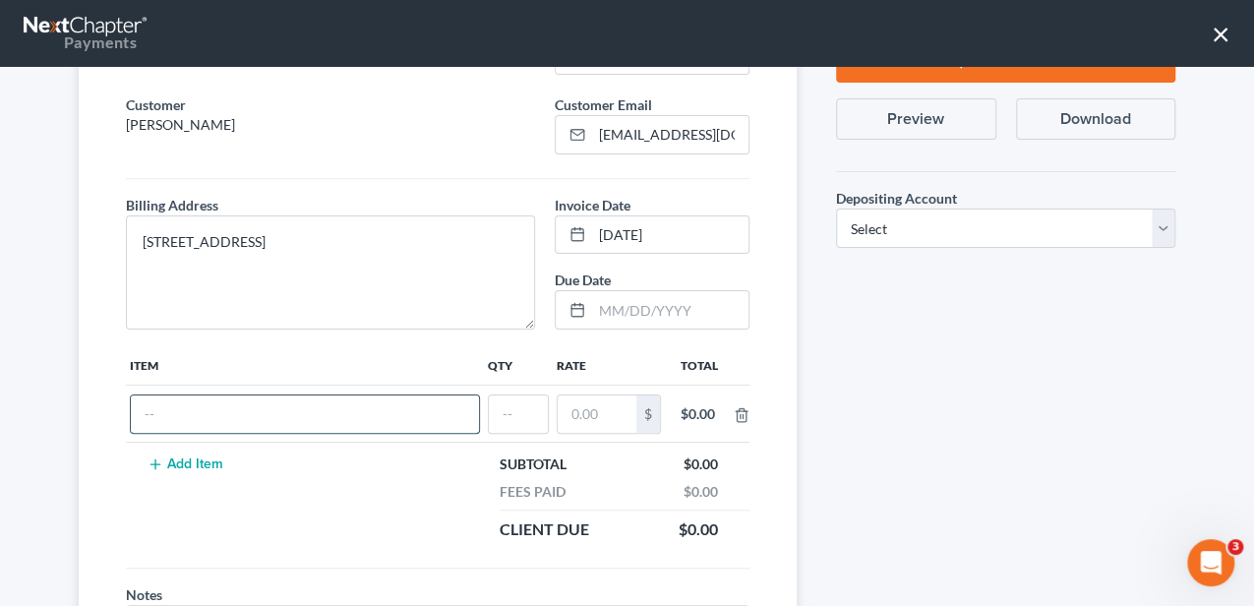
click at [207, 423] on input "text" at bounding box center [305, 413] width 348 height 37
type input "Attorney Fee"
type input "1"
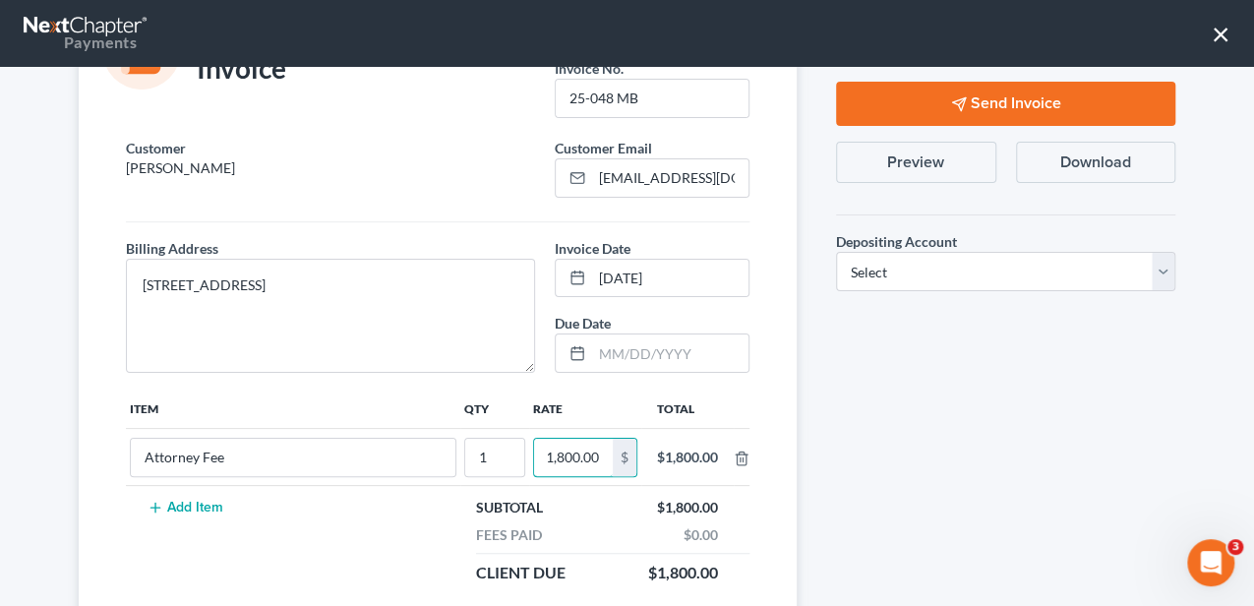
scroll to position [65, 0]
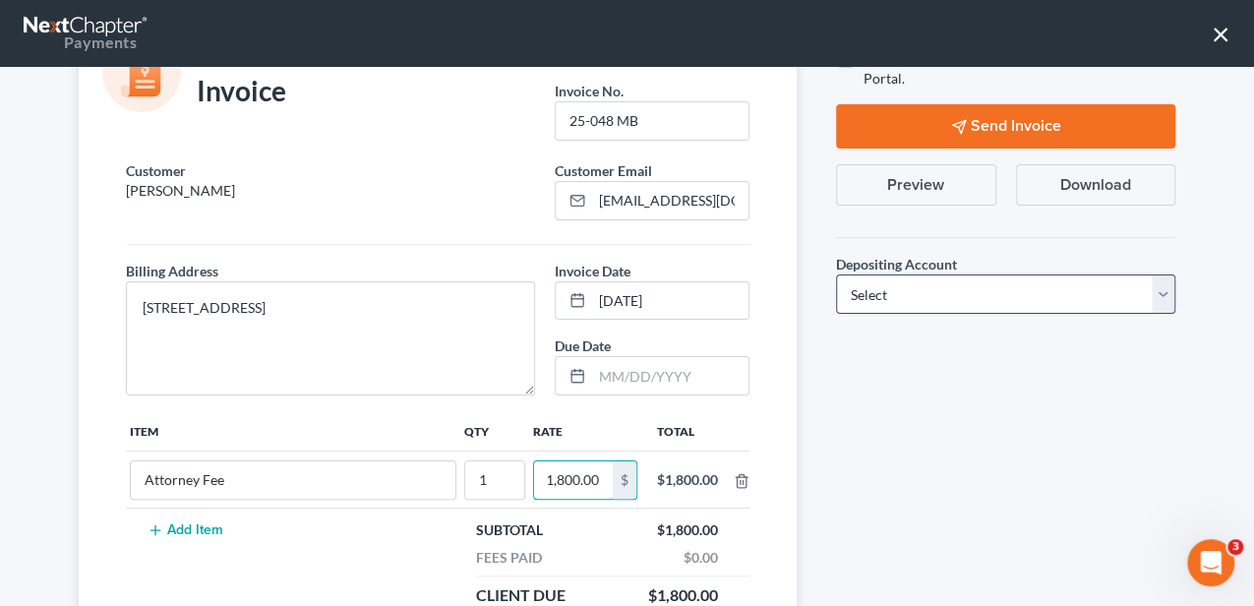
type input "1,800.00"
drag, startPoint x: 926, startPoint y: 285, endPoint x: 922, endPoint y: 303, distance: 18.4
click at [926, 285] on select "Select Operation Trust" at bounding box center [1005, 293] width 339 height 39
select select "1"
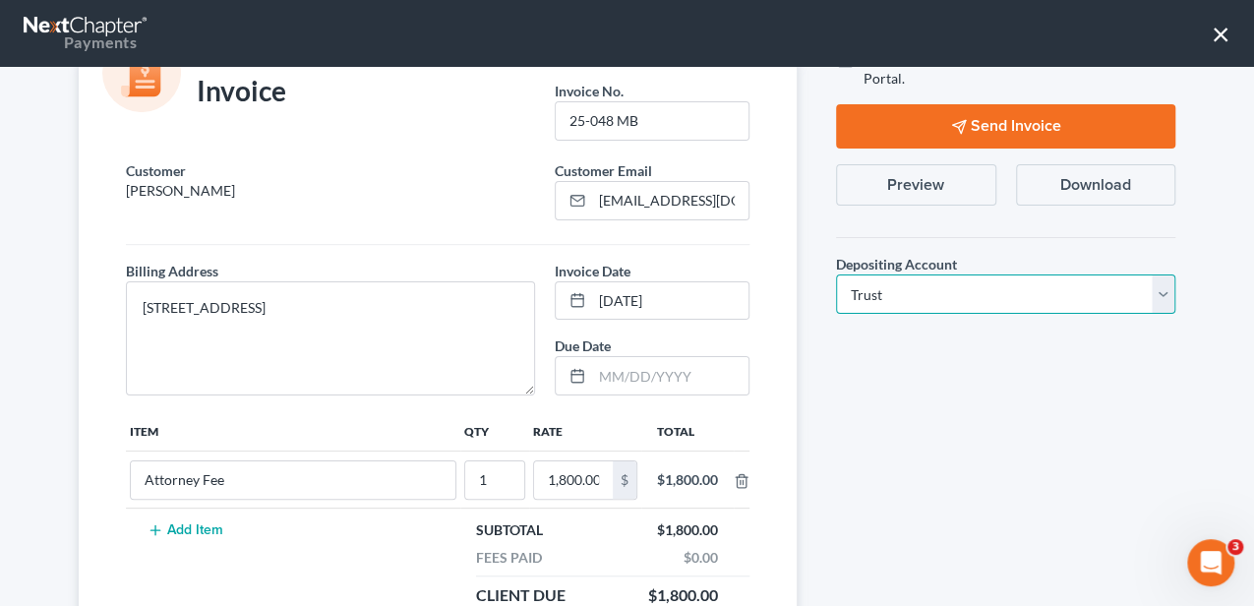
click at [836, 274] on select "Select Operation Trust" at bounding box center [1005, 293] width 339 height 39
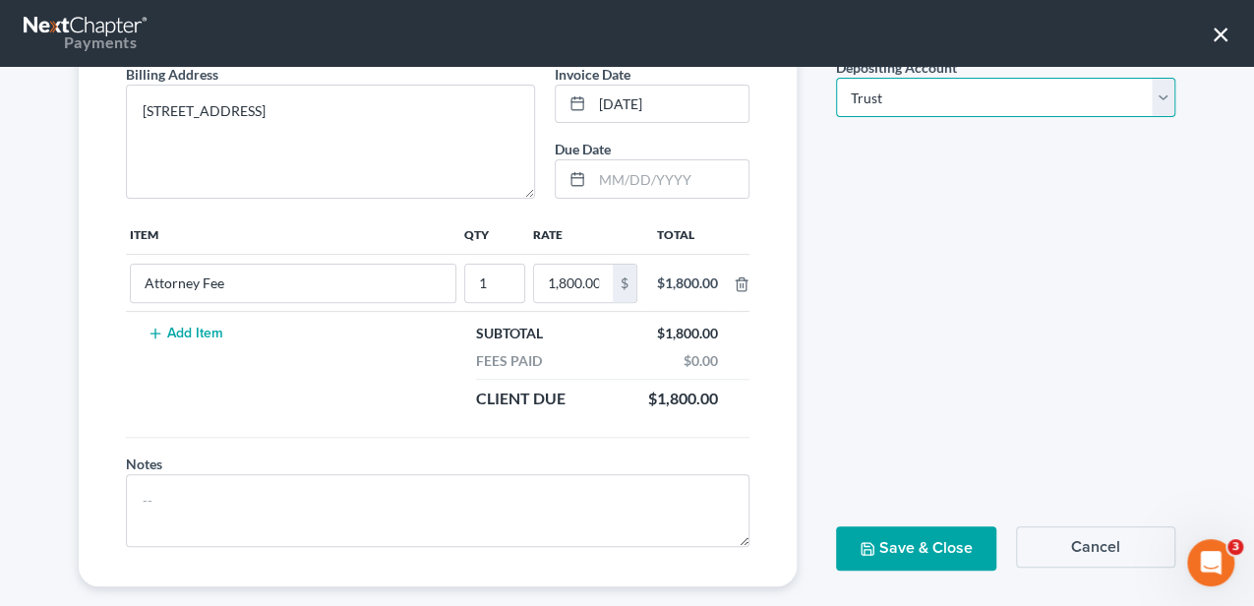
scroll to position [262, 0]
click at [933, 531] on button "Save & Close" at bounding box center [916, 548] width 160 height 44
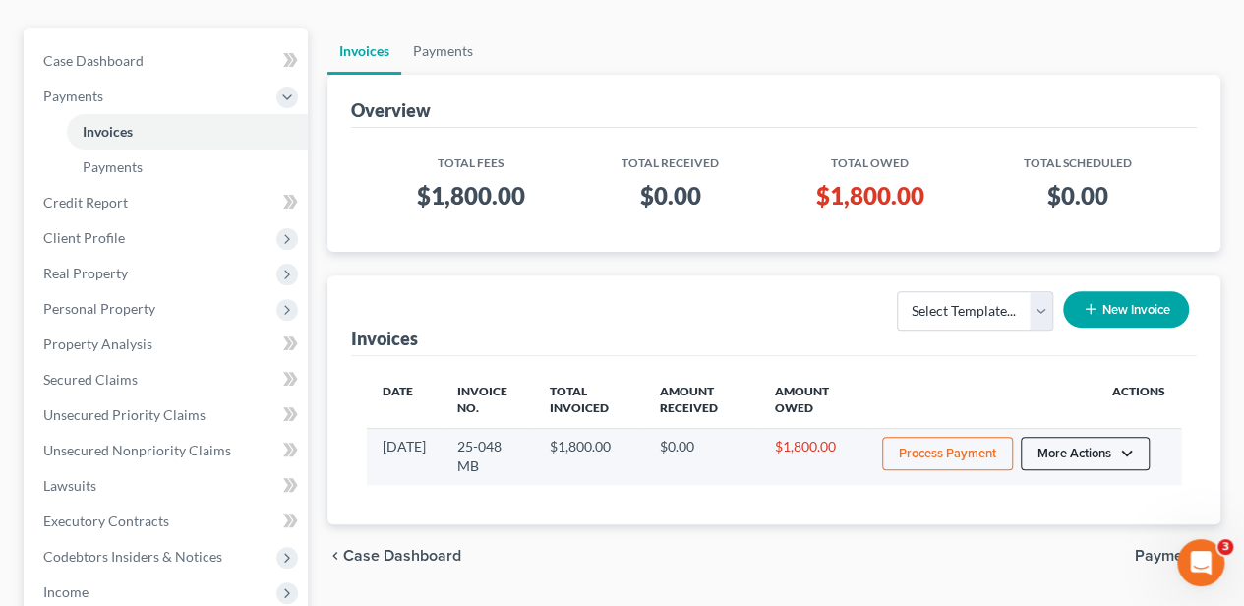
click at [1066, 448] on button "More Actions" at bounding box center [1085, 453] width 129 height 33
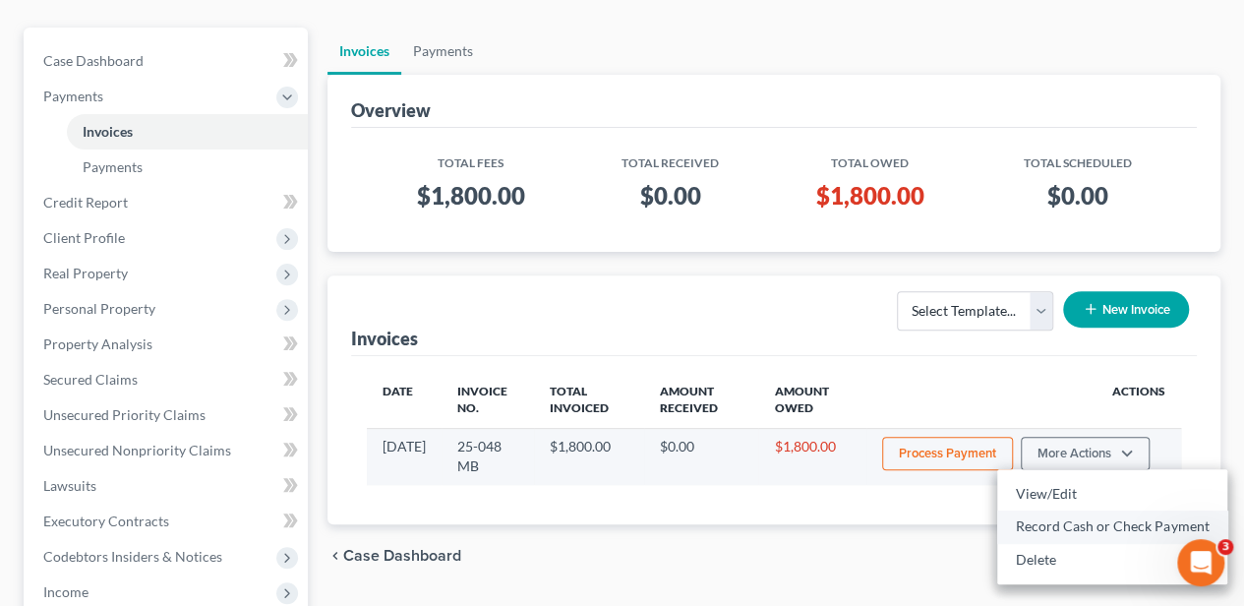
click at [1064, 523] on link "Record Cash or Check Payment" at bounding box center [1112, 525] width 230 height 33
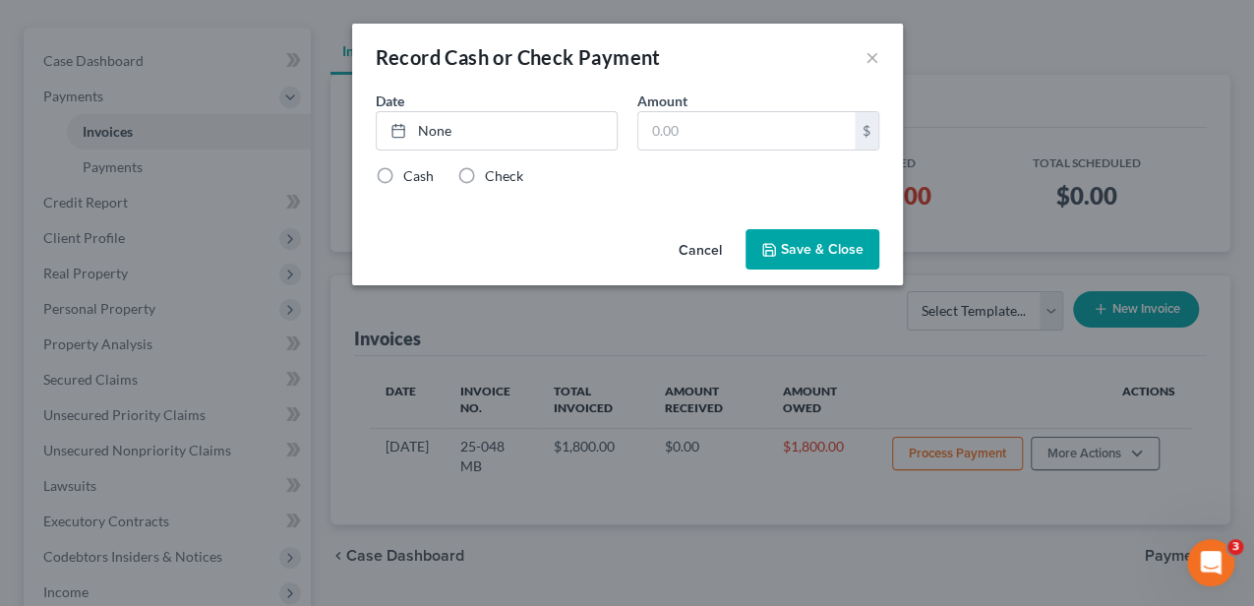
click at [446, 110] on div "Date None close Date Time chevron_left [DATE] chevron_right Su M Tu W Th F Sa 2…" at bounding box center [497, 120] width 262 height 60
click at [447, 122] on link "[DATE]" at bounding box center [497, 130] width 240 height 37
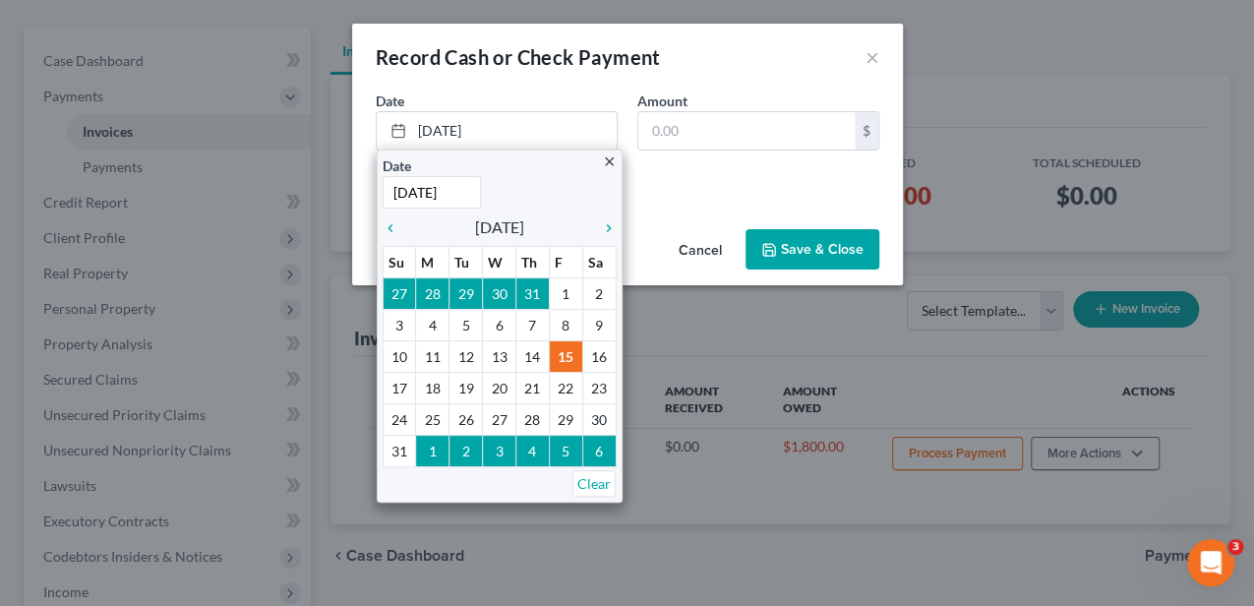
drag, startPoint x: 566, startPoint y: 344, endPoint x: 600, endPoint y: 280, distance: 72.6
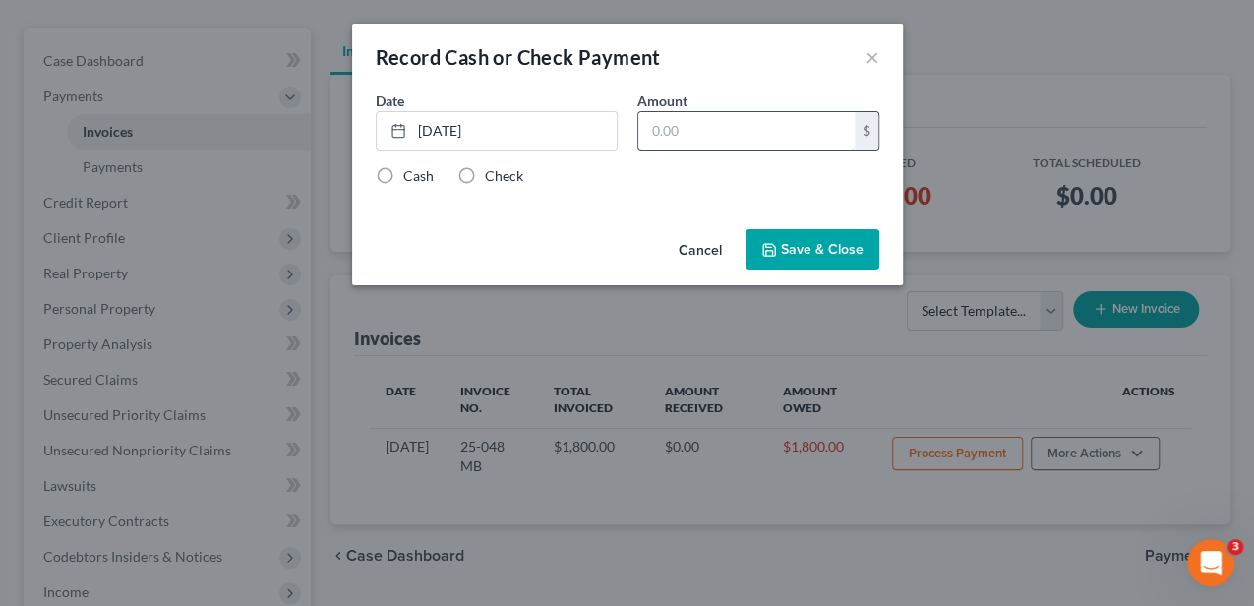
click at [679, 134] on input "text" at bounding box center [746, 130] width 216 height 37
type input "500.00"
click at [482, 171] on div "Check" at bounding box center [490, 176] width 66 height 20
click at [485, 173] on label "Check" at bounding box center [504, 176] width 38 height 20
click at [493, 173] on input "Check" at bounding box center [499, 172] width 13 height 13
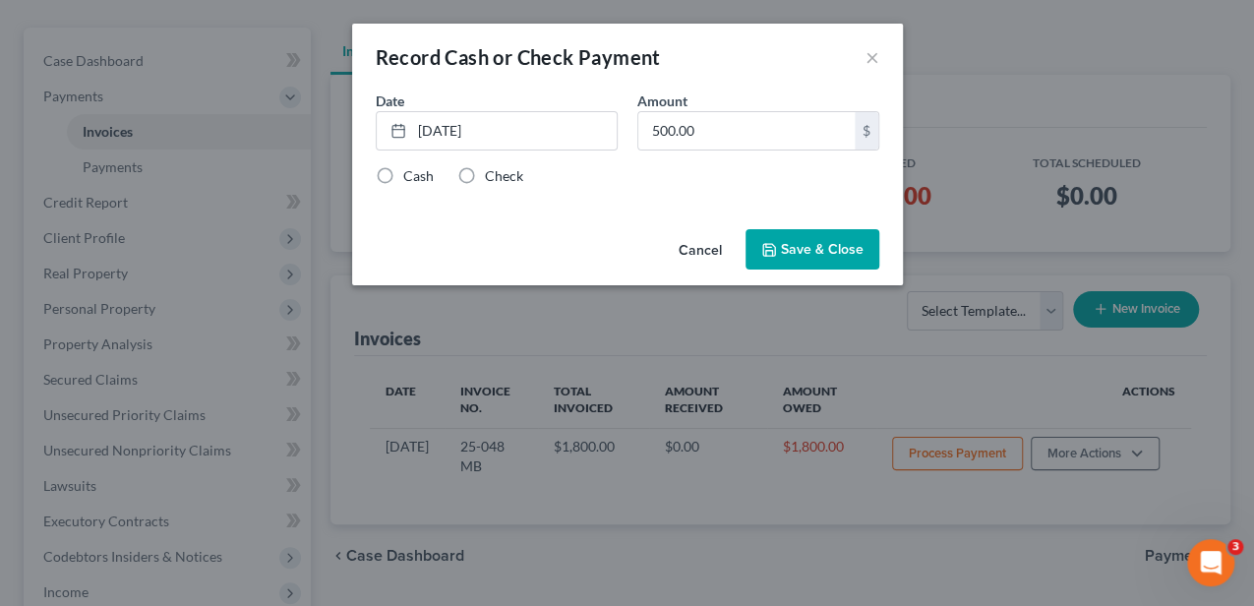
radio input "true"
click at [798, 248] on button "Save & Close" at bounding box center [813, 249] width 134 height 41
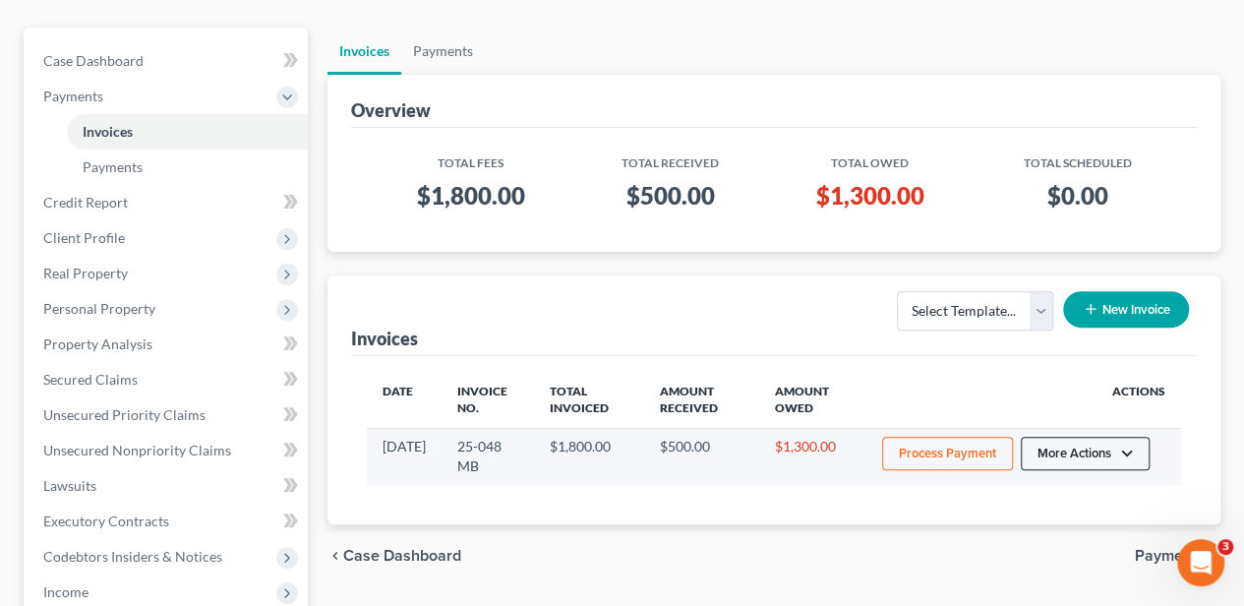
click at [1068, 451] on button "More Actions" at bounding box center [1085, 453] width 129 height 33
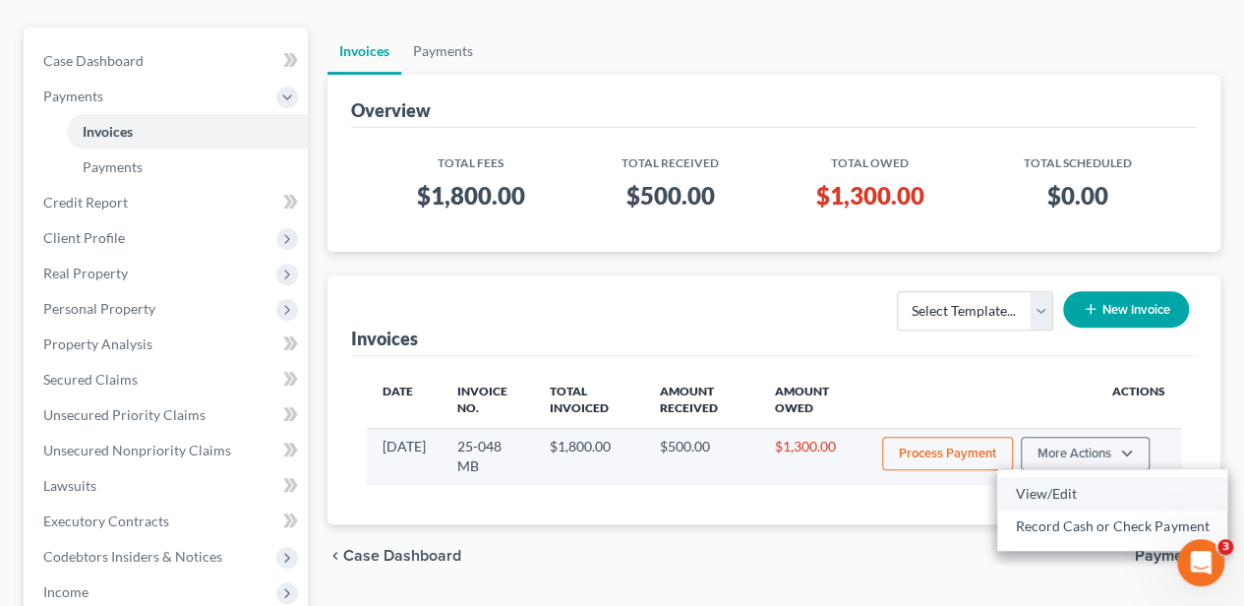
click at [1063, 485] on link "View/Edit" at bounding box center [1112, 493] width 230 height 33
select select "1"
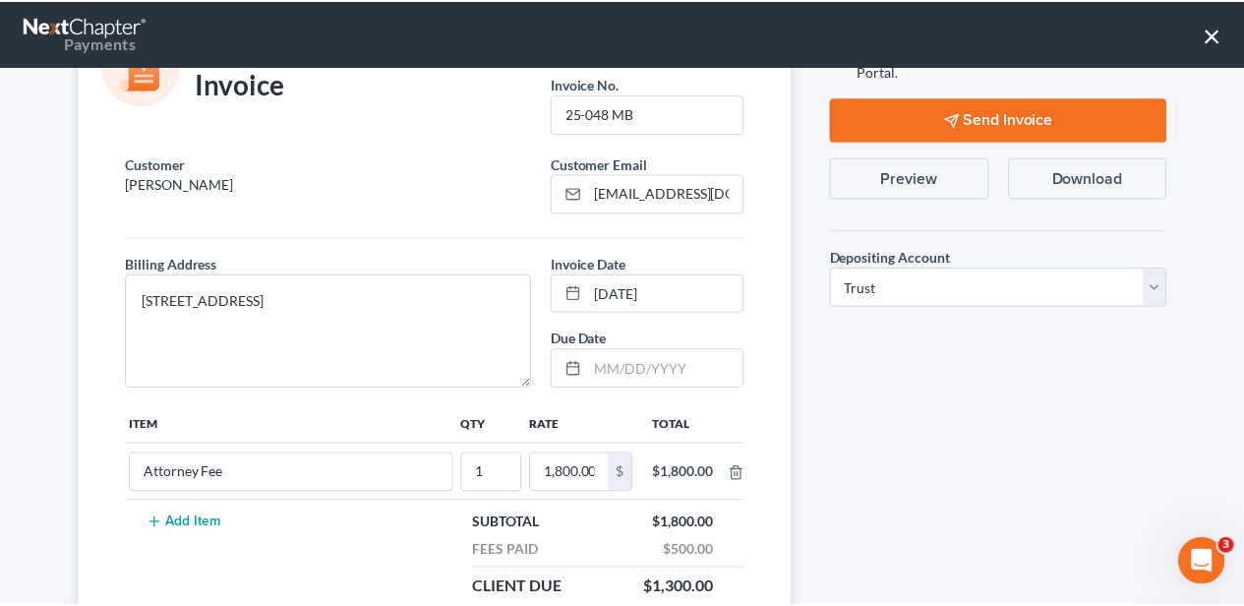
scroll to position [65, 0]
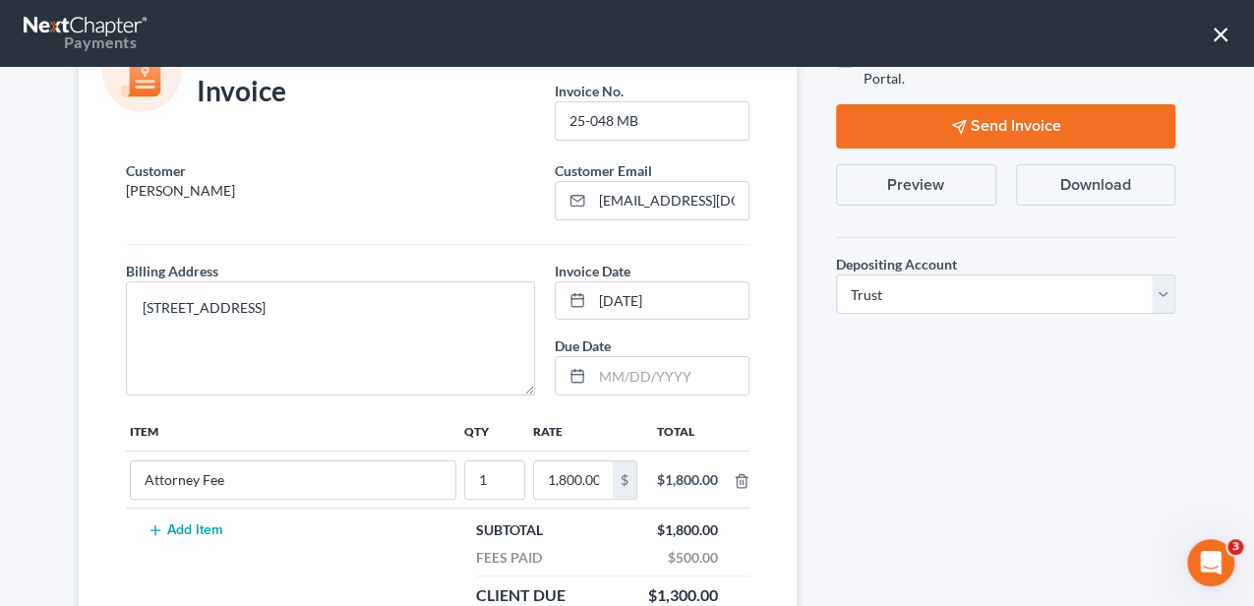
click at [903, 183] on button "Preview" at bounding box center [916, 184] width 160 height 41
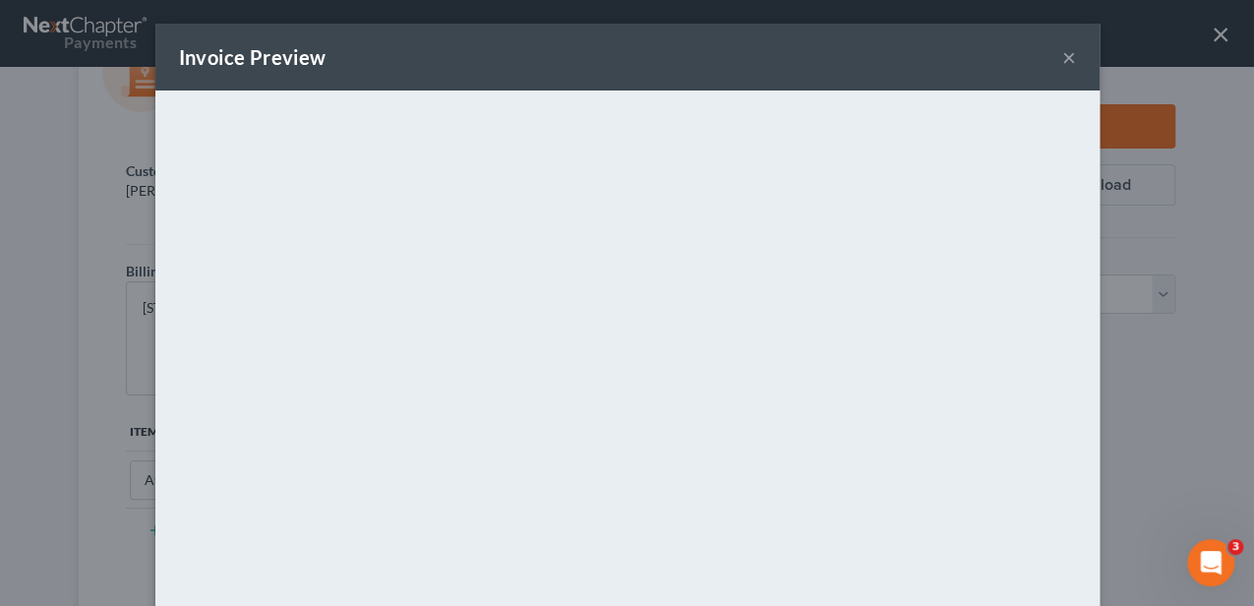
click at [1067, 57] on button "×" at bounding box center [1069, 57] width 14 height 24
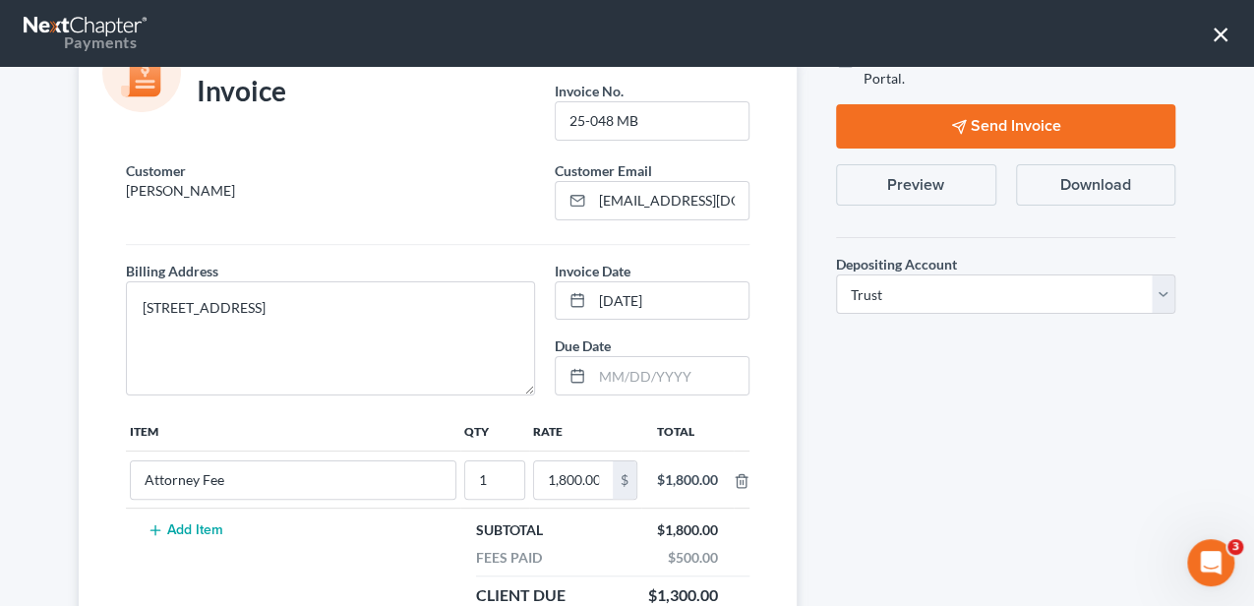
click at [1223, 30] on button "×" at bounding box center [1221, 33] width 19 height 31
